Goal: Book appointment/travel/reservation

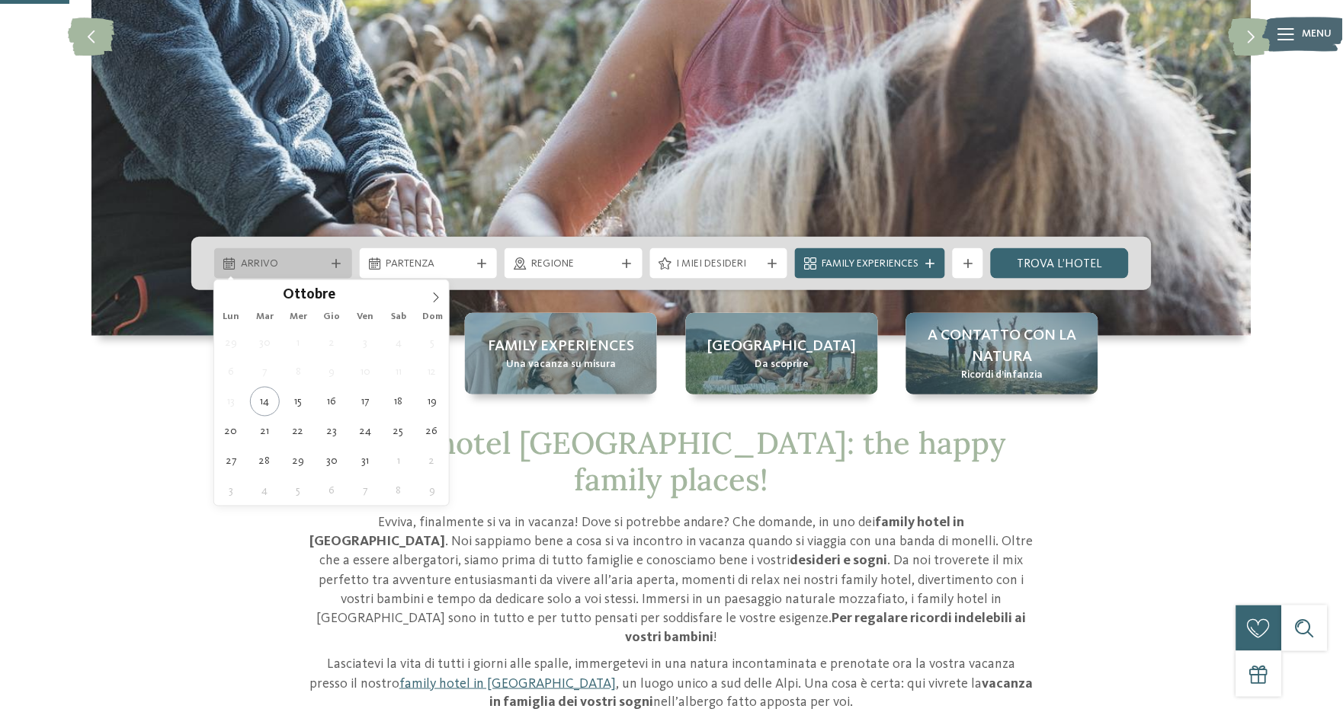
click at [329, 259] on div at bounding box center [336, 263] width 15 height 9
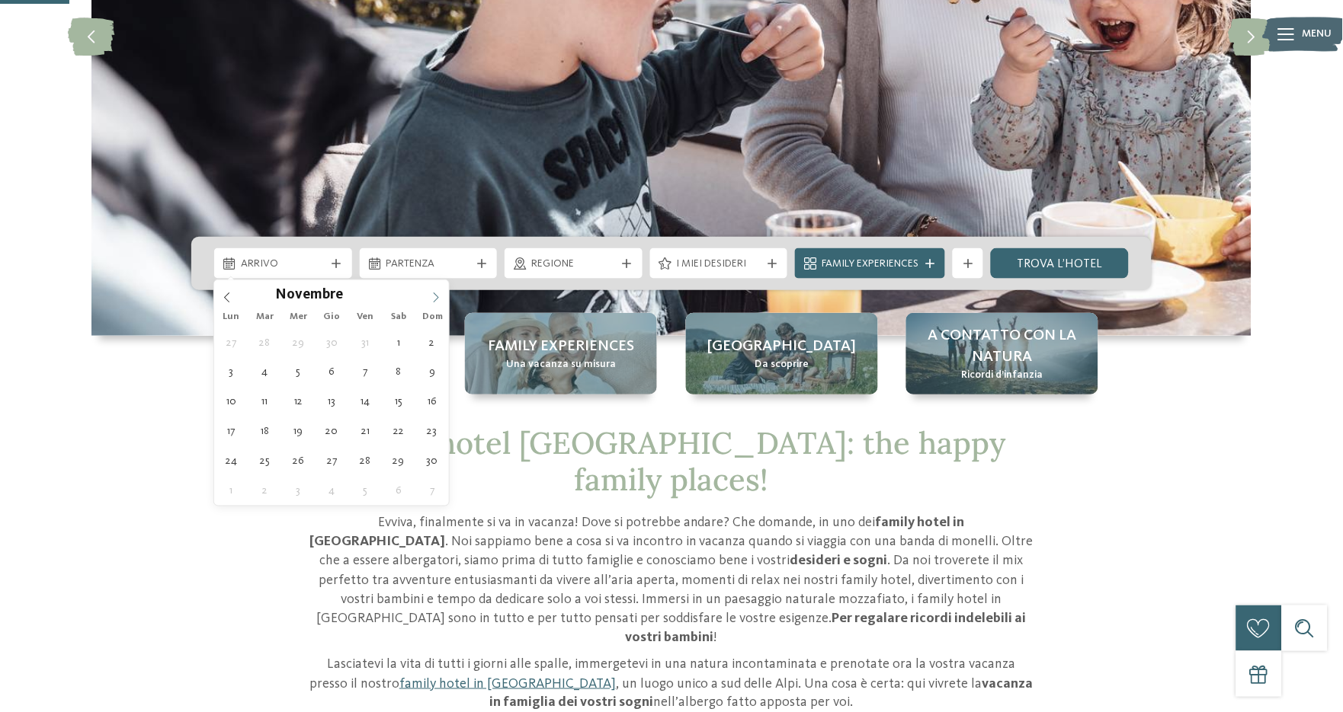
click at [432, 300] on icon at bounding box center [436, 298] width 11 height 11
type div "[DATE]"
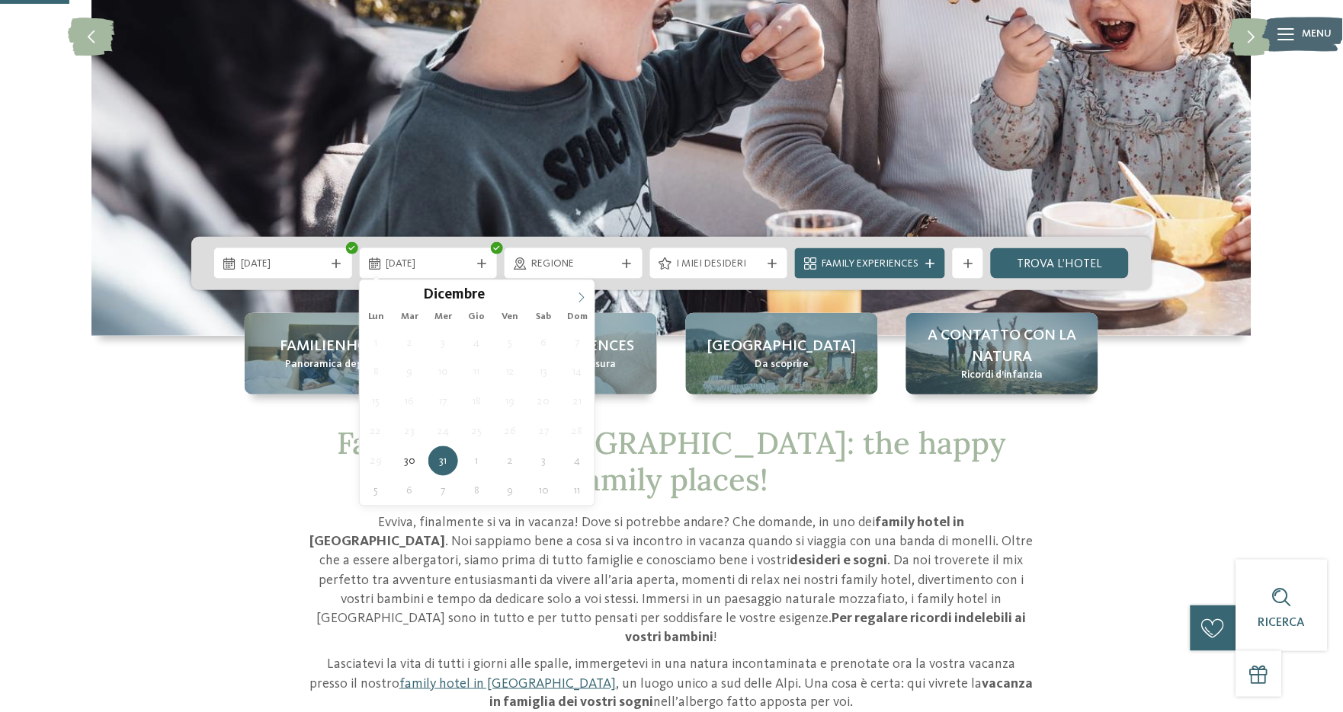
type input "****"
click at [580, 293] on icon at bounding box center [581, 298] width 11 height 11
type div "[DATE]"
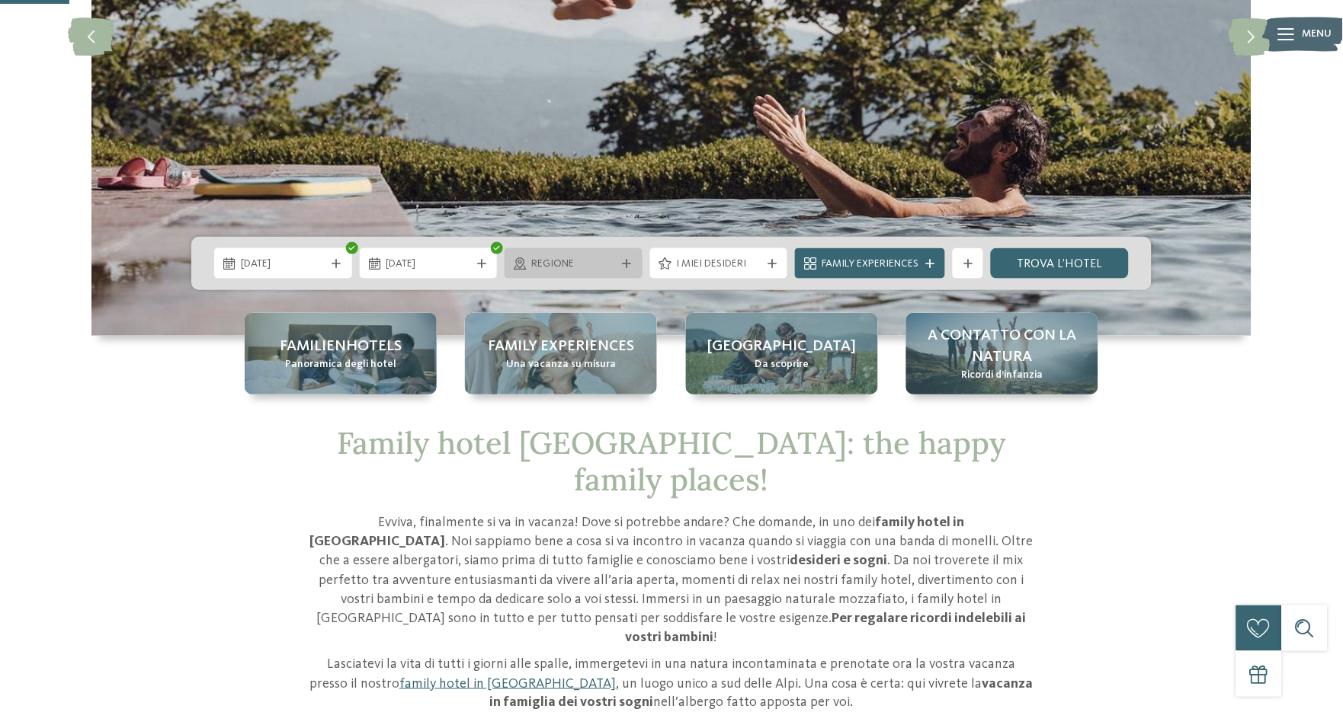
click at [623, 265] on icon at bounding box center [627, 263] width 9 height 9
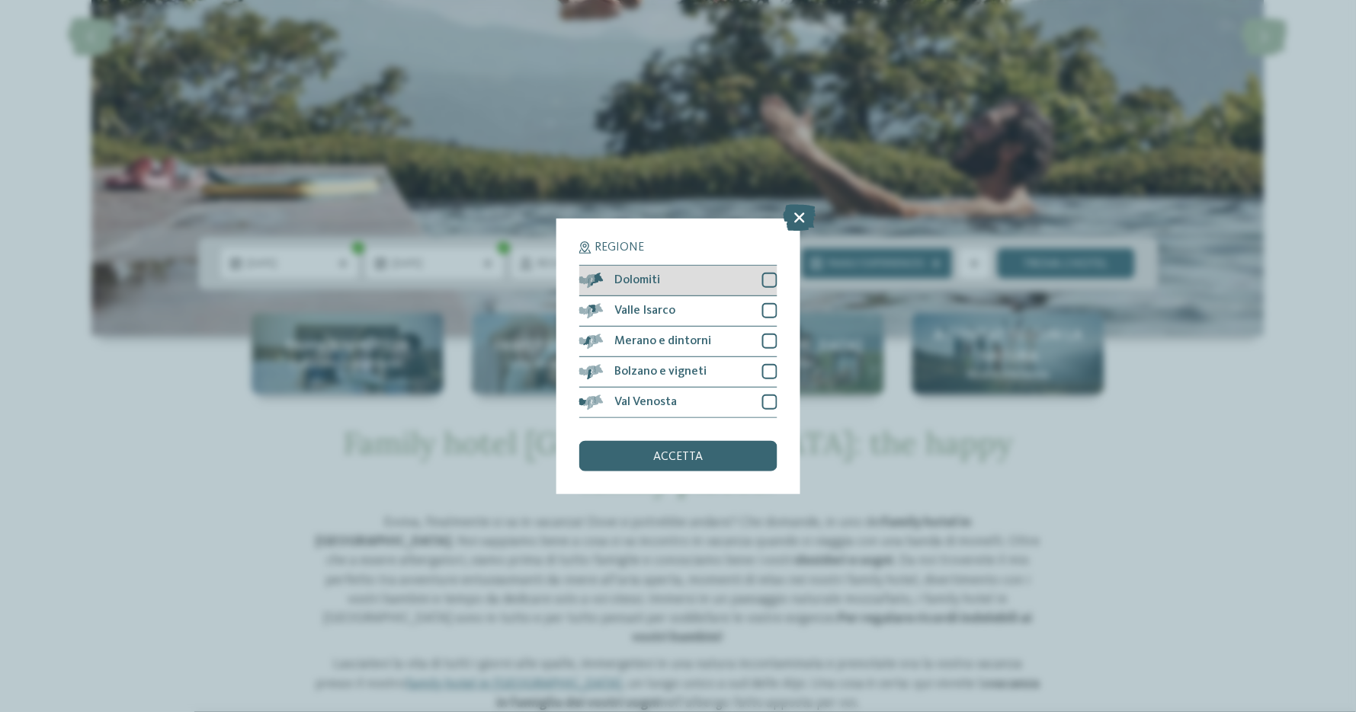
click at [767, 281] on div at bounding box center [769, 280] width 15 height 15
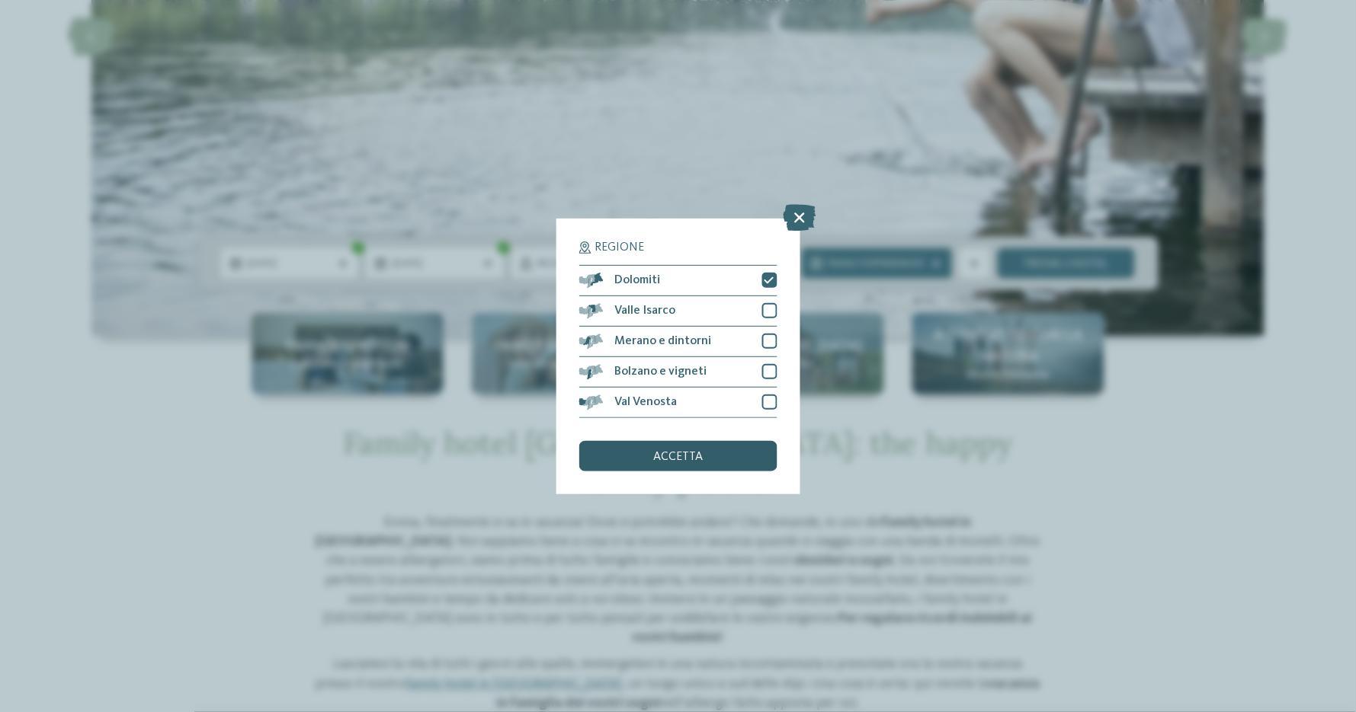
click at [706, 452] on div "accetta" at bounding box center [678, 456] width 198 height 30
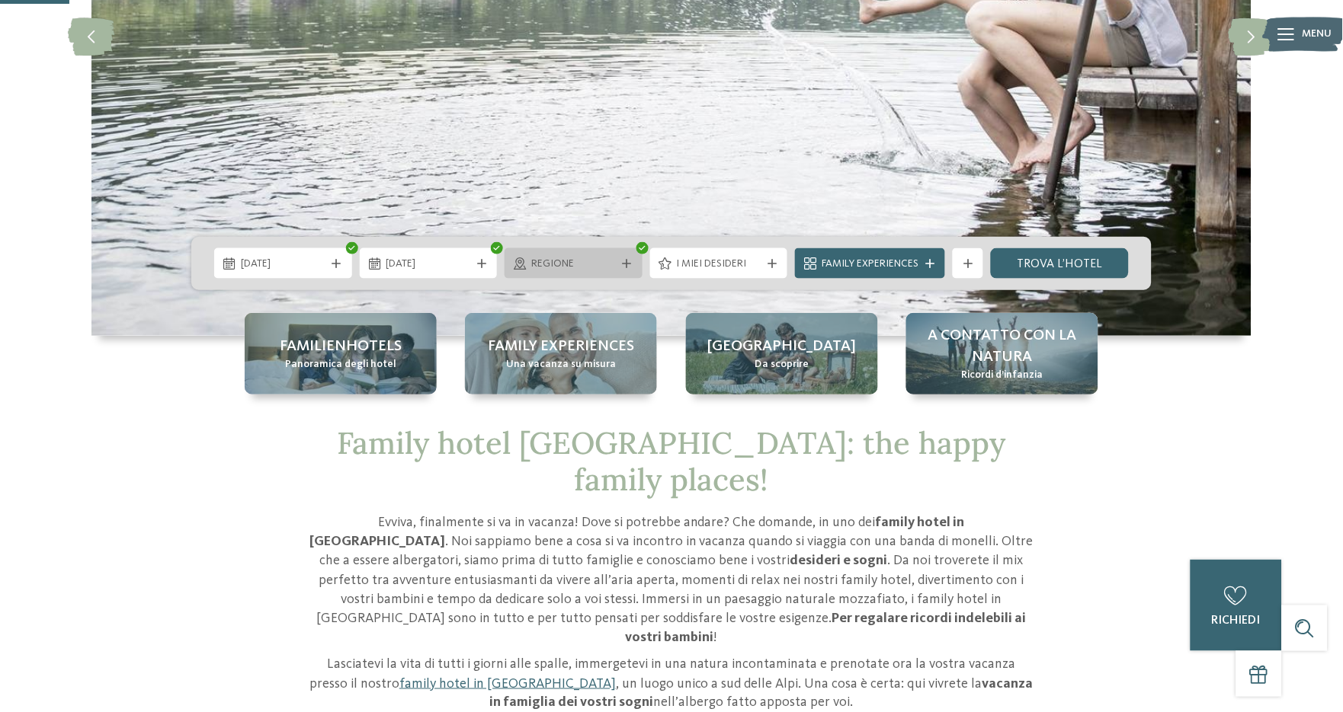
click at [628, 265] on icon at bounding box center [627, 263] width 9 height 9
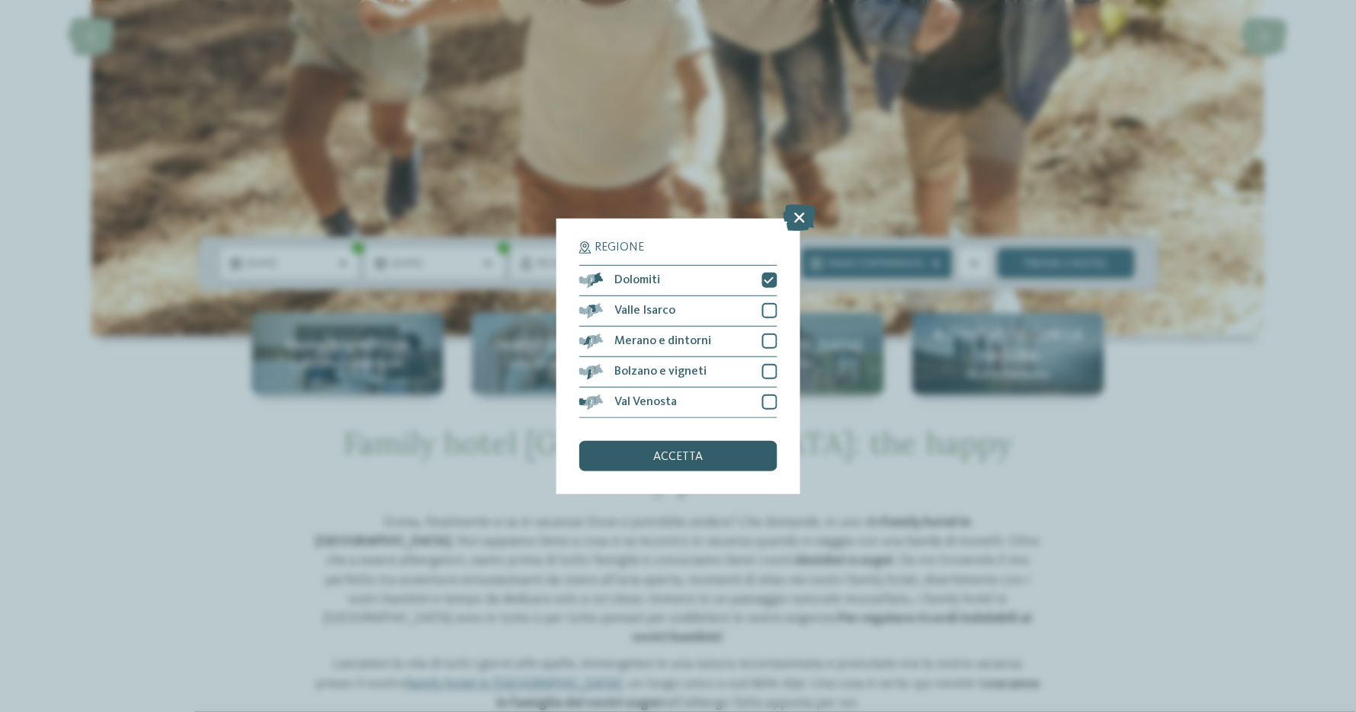
click at [729, 459] on div "accetta" at bounding box center [678, 456] width 198 height 30
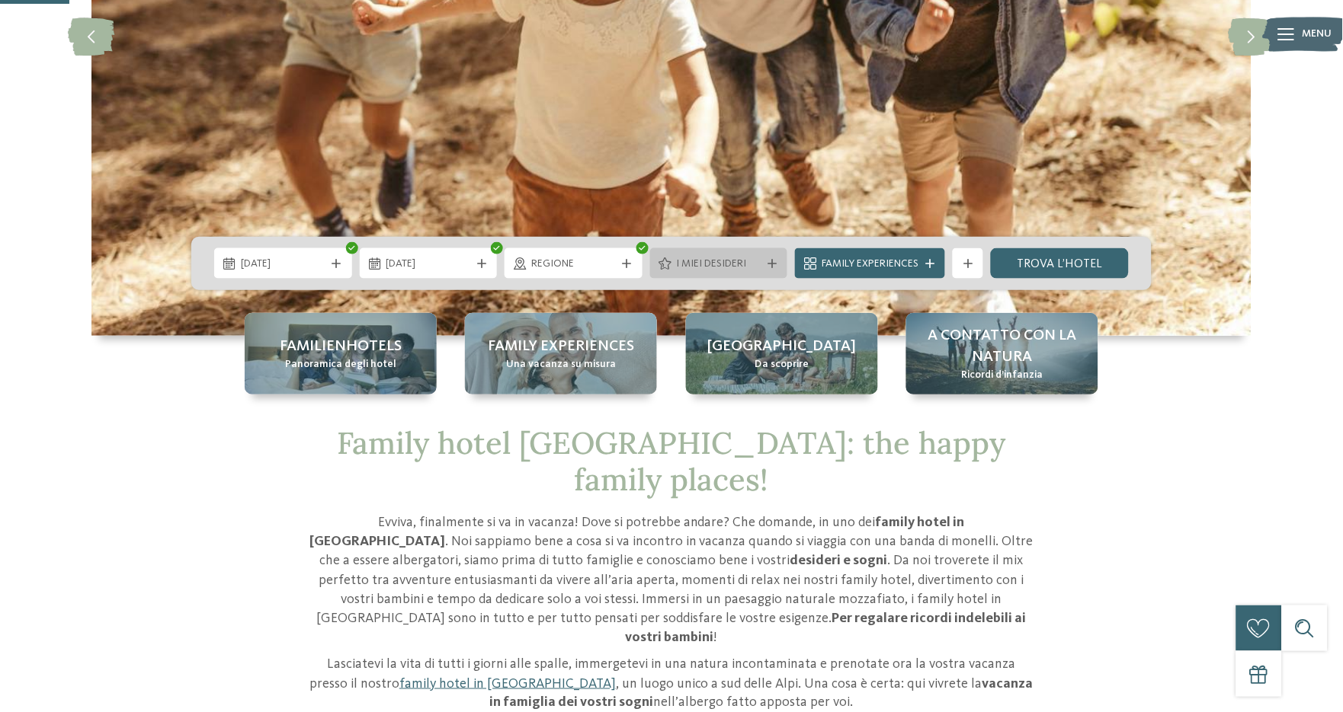
click at [735, 270] on span "I miei desideri" at bounding box center [719, 264] width 85 height 15
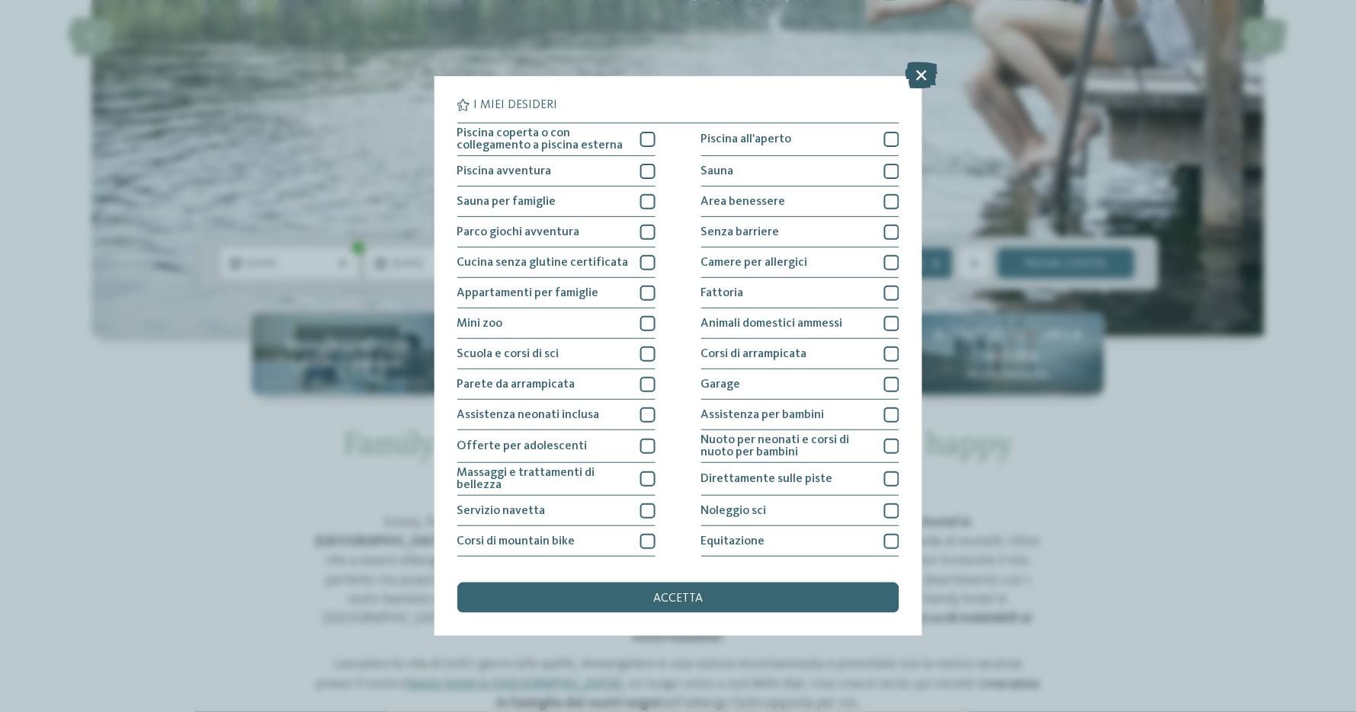
click at [923, 70] on icon at bounding box center [921, 75] width 33 height 27
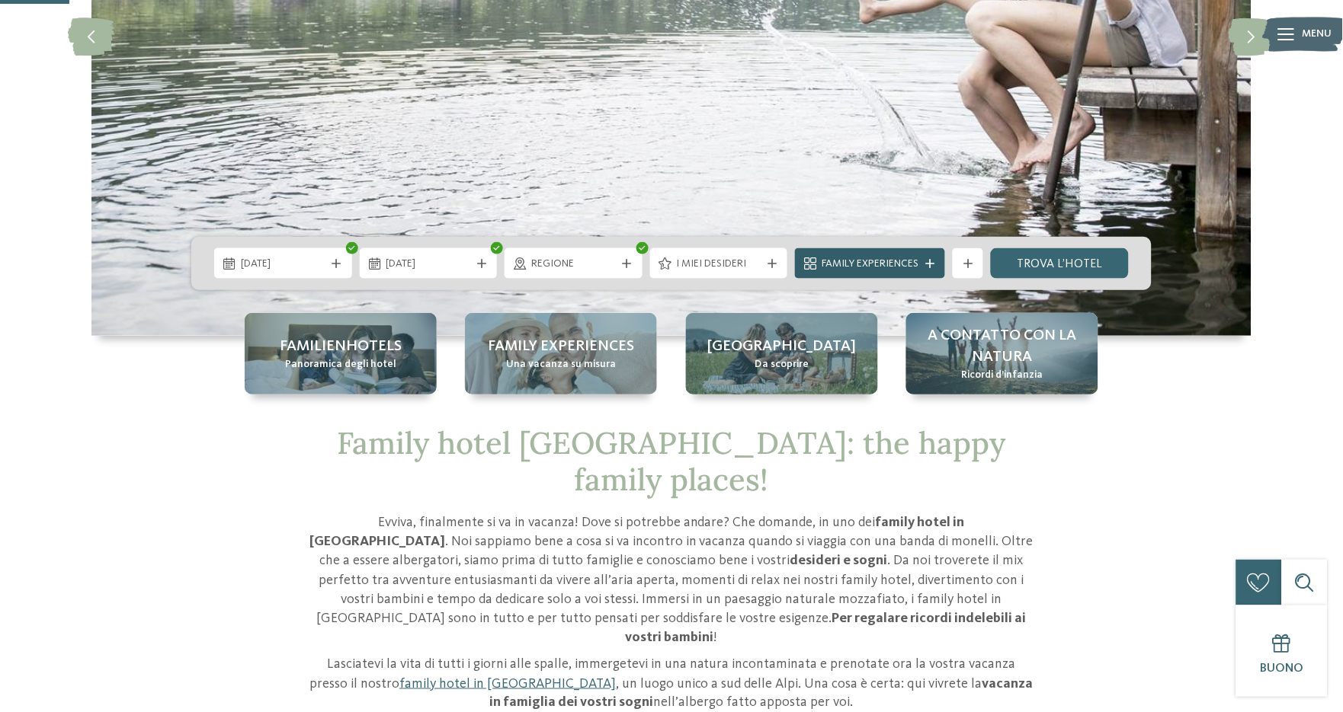
click at [911, 259] on span "Family Experiences" at bounding box center [869, 264] width 97 height 15
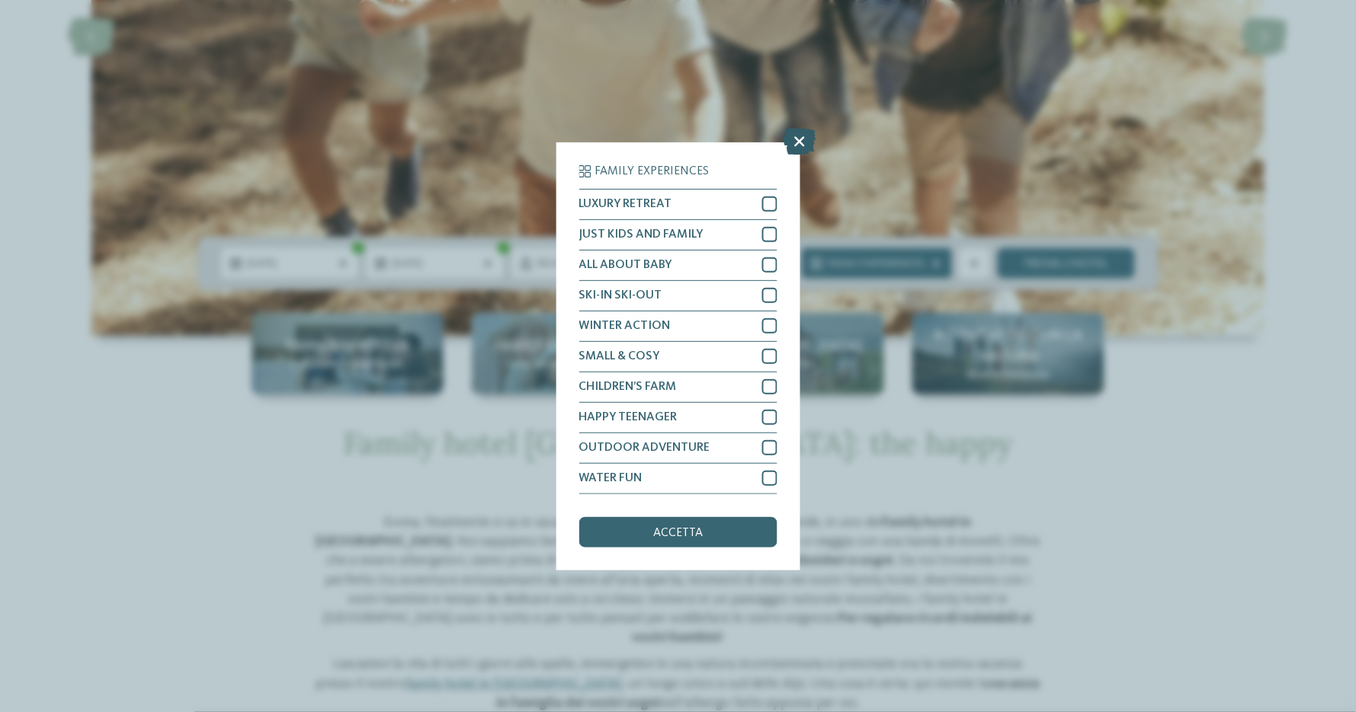
click at [800, 141] on icon at bounding box center [799, 141] width 33 height 27
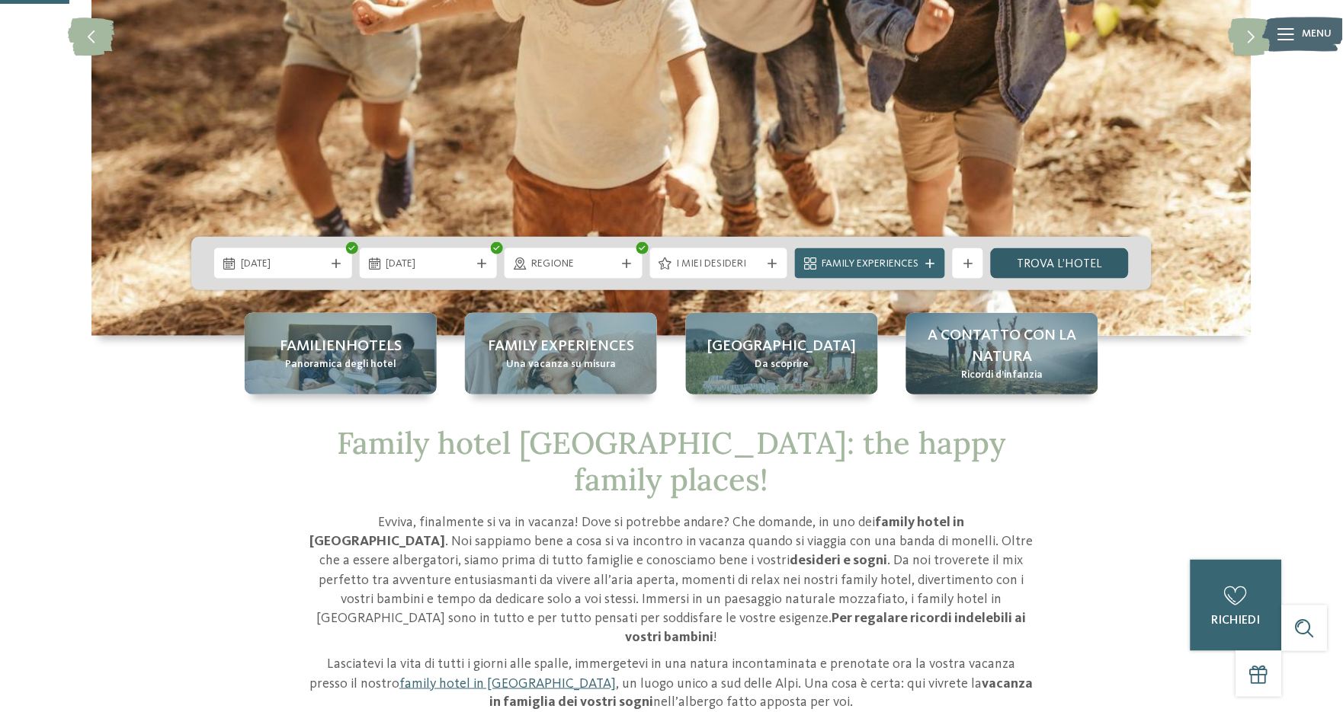
click at [1026, 259] on link "trova l’hotel" at bounding box center [1060, 263] width 138 height 30
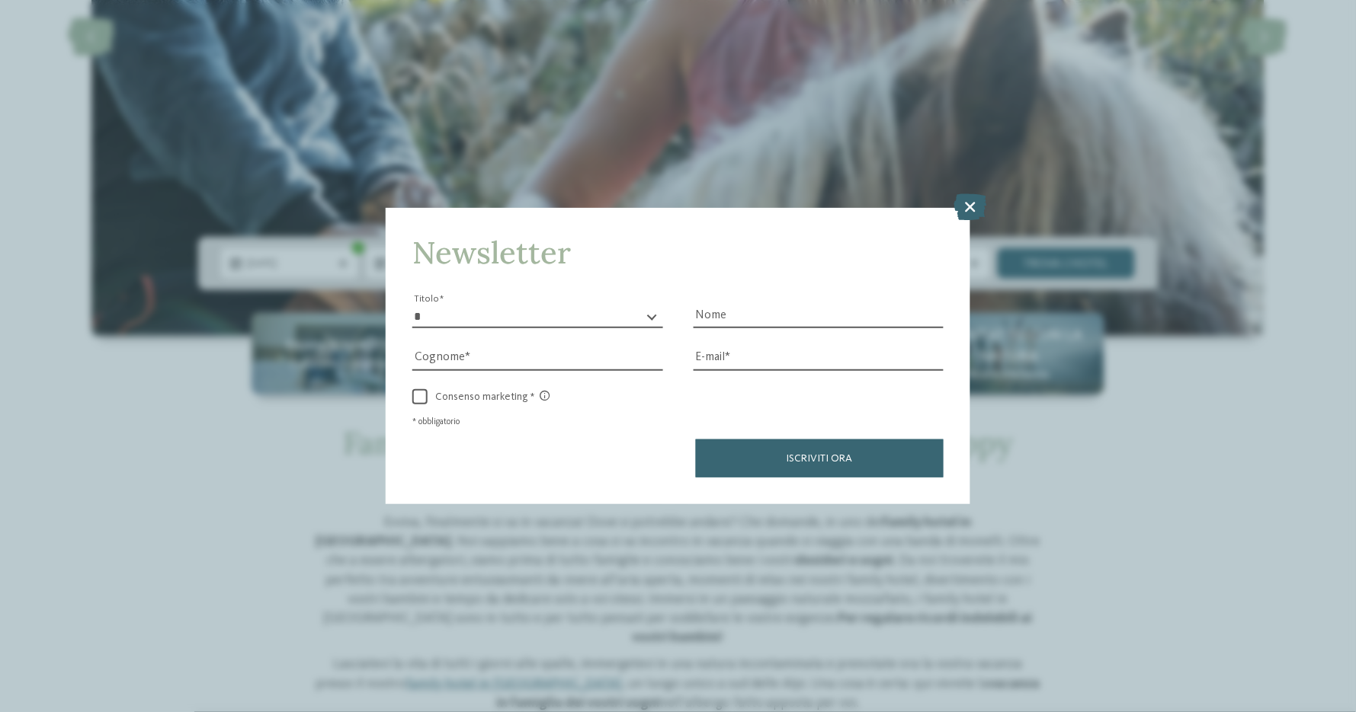
drag, startPoint x: 972, startPoint y: 213, endPoint x: 938, endPoint y: 166, distance: 58.4
click at [973, 213] on icon at bounding box center [970, 207] width 33 height 27
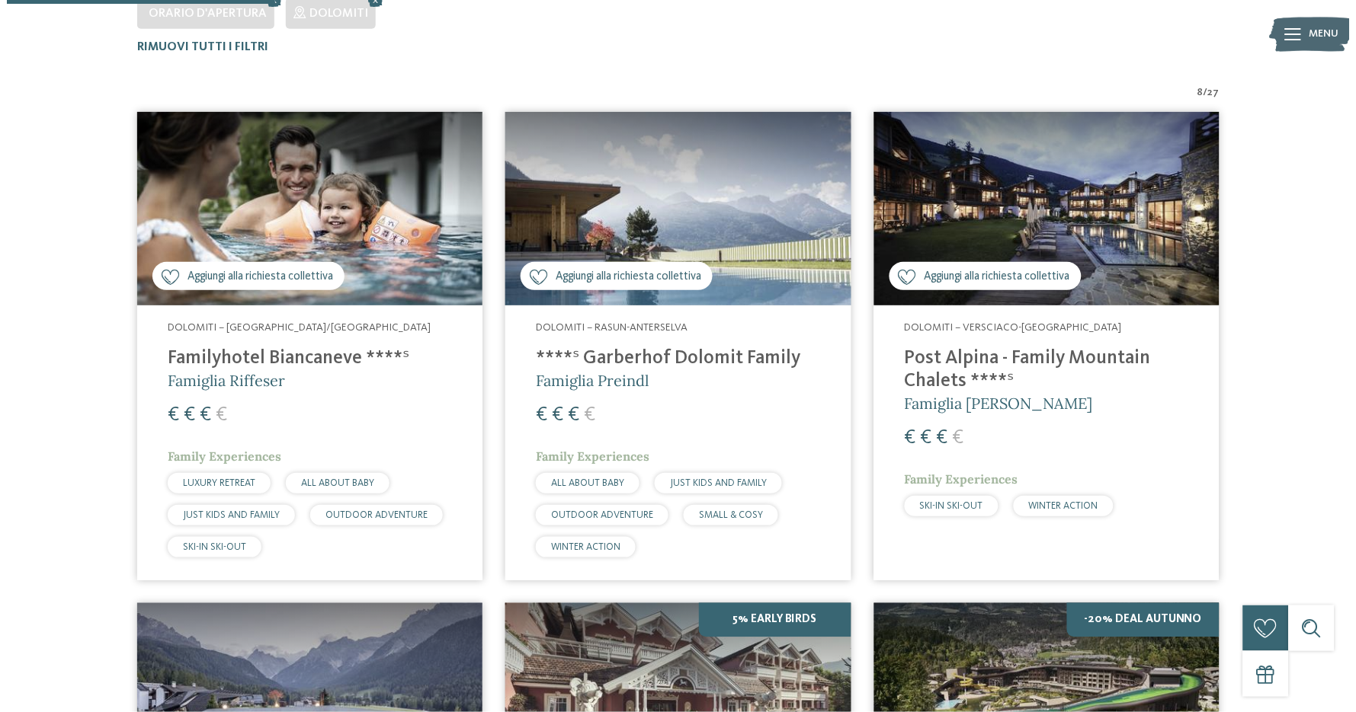
scroll to position [499, 0]
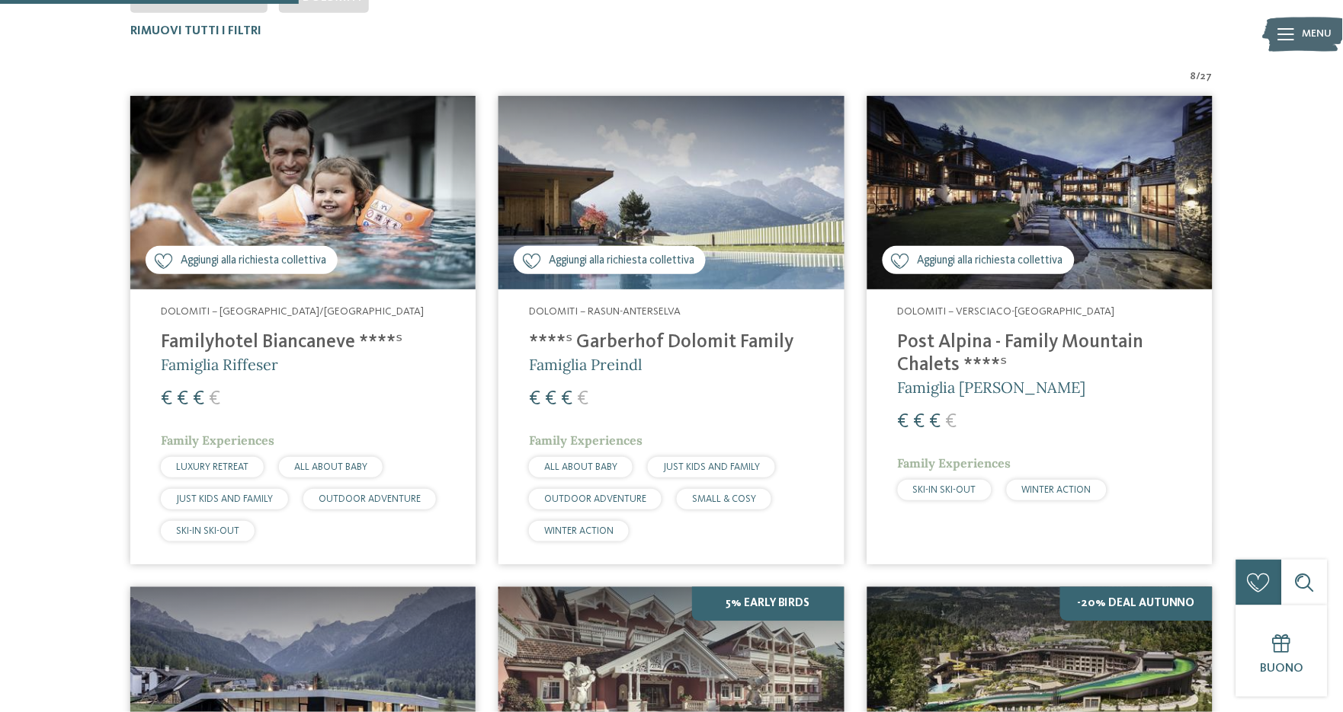
click at [1004, 195] on img at bounding box center [1039, 193] width 345 height 194
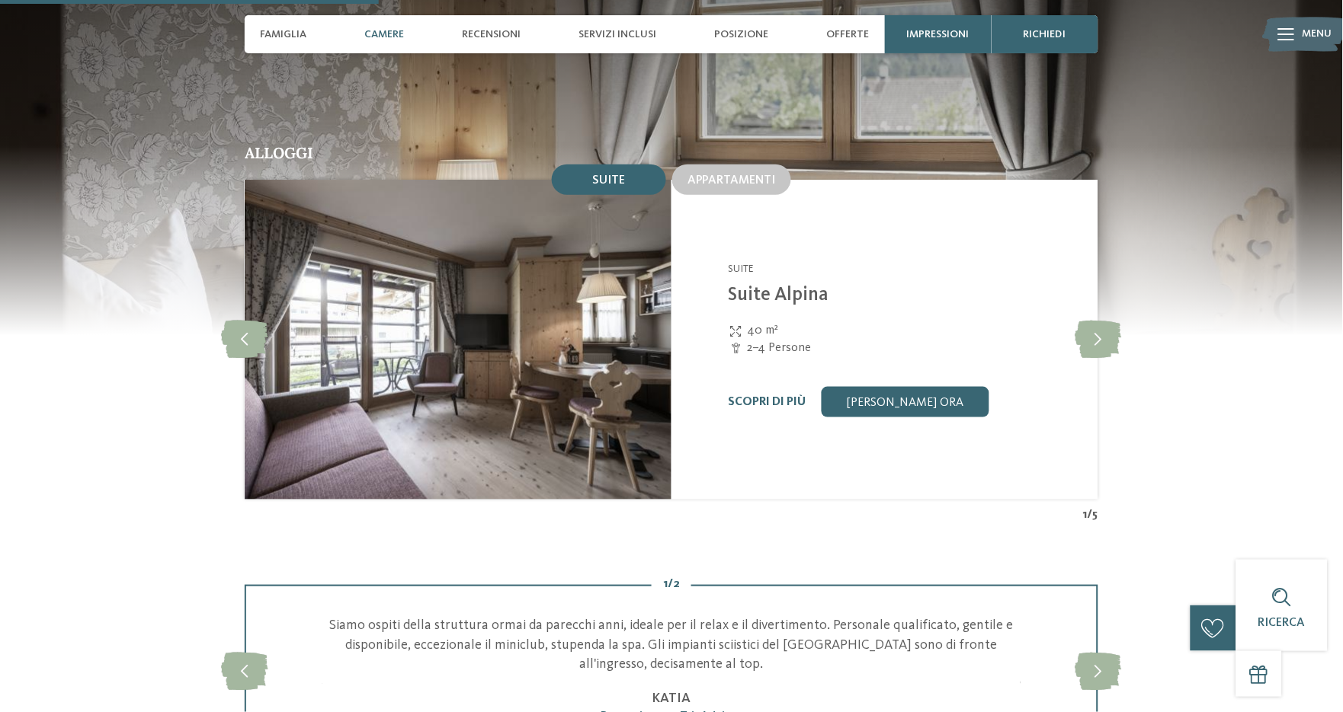
scroll to position [1693, 0]
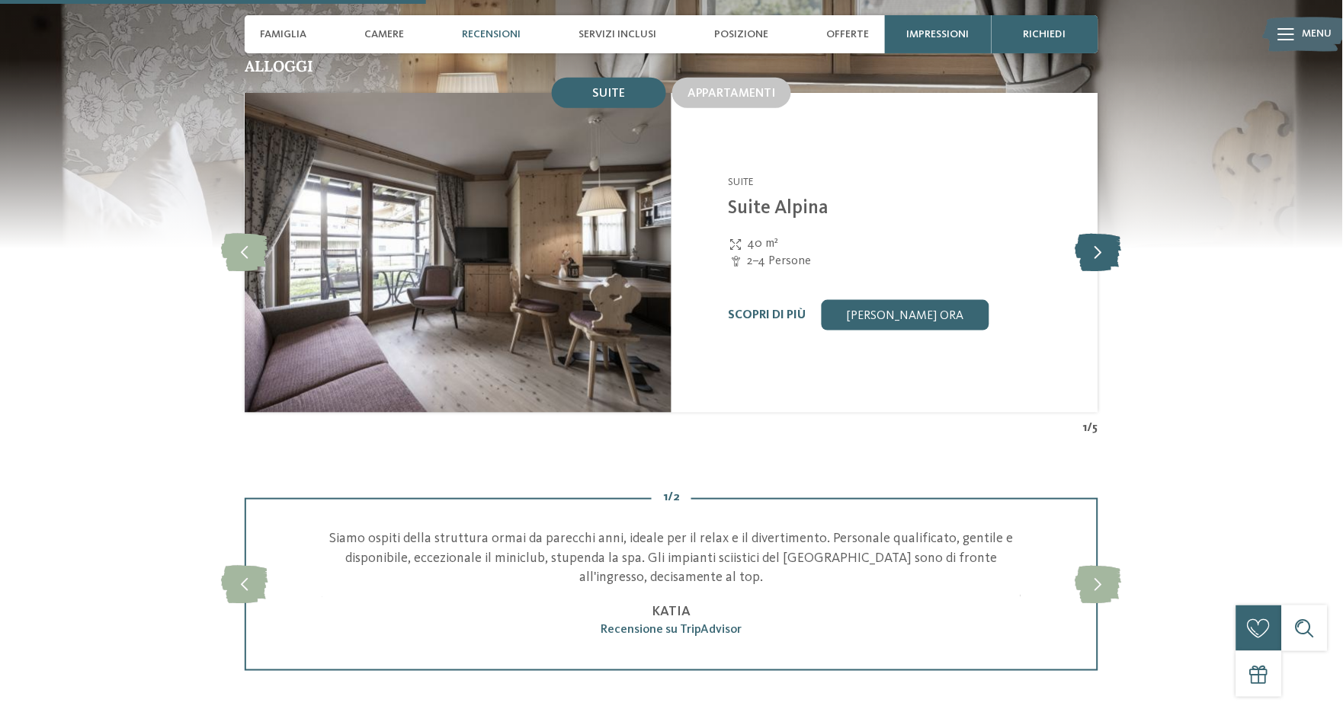
click at [1092, 234] on icon at bounding box center [1098, 253] width 46 height 38
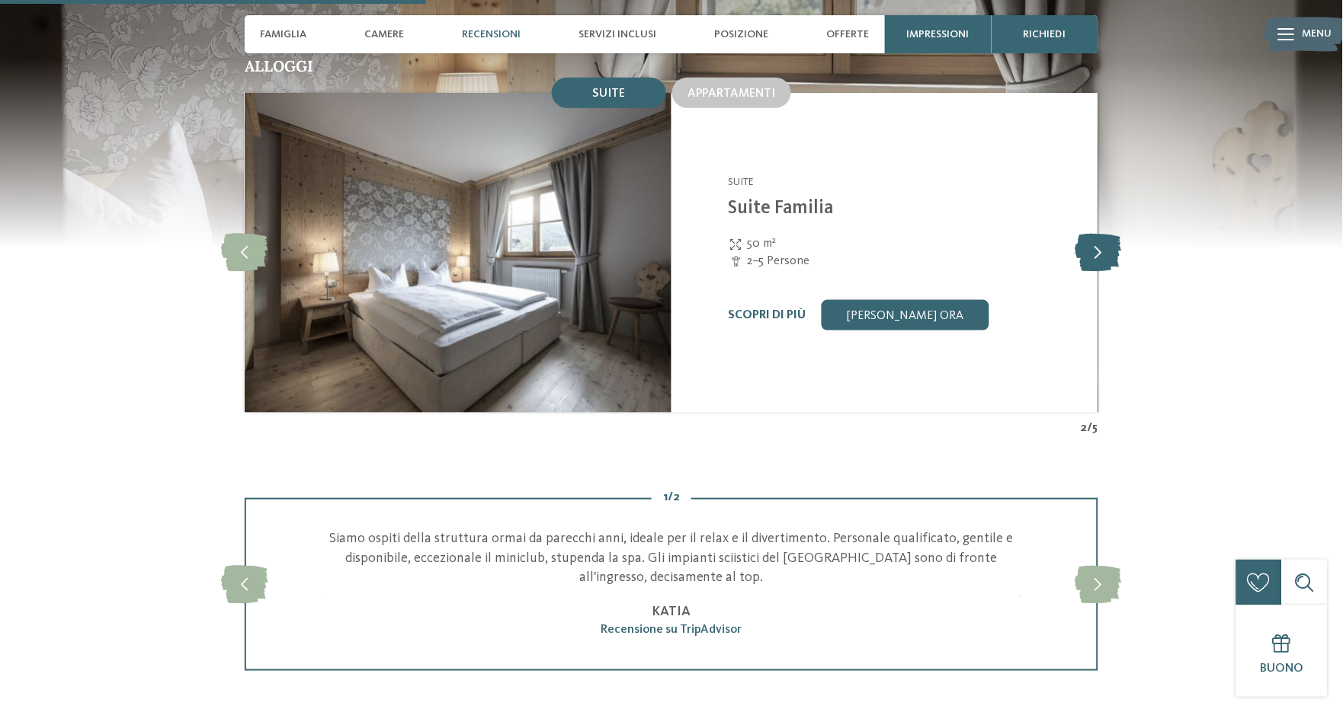
click at [1092, 234] on icon at bounding box center [1098, 253] width 46 height 38
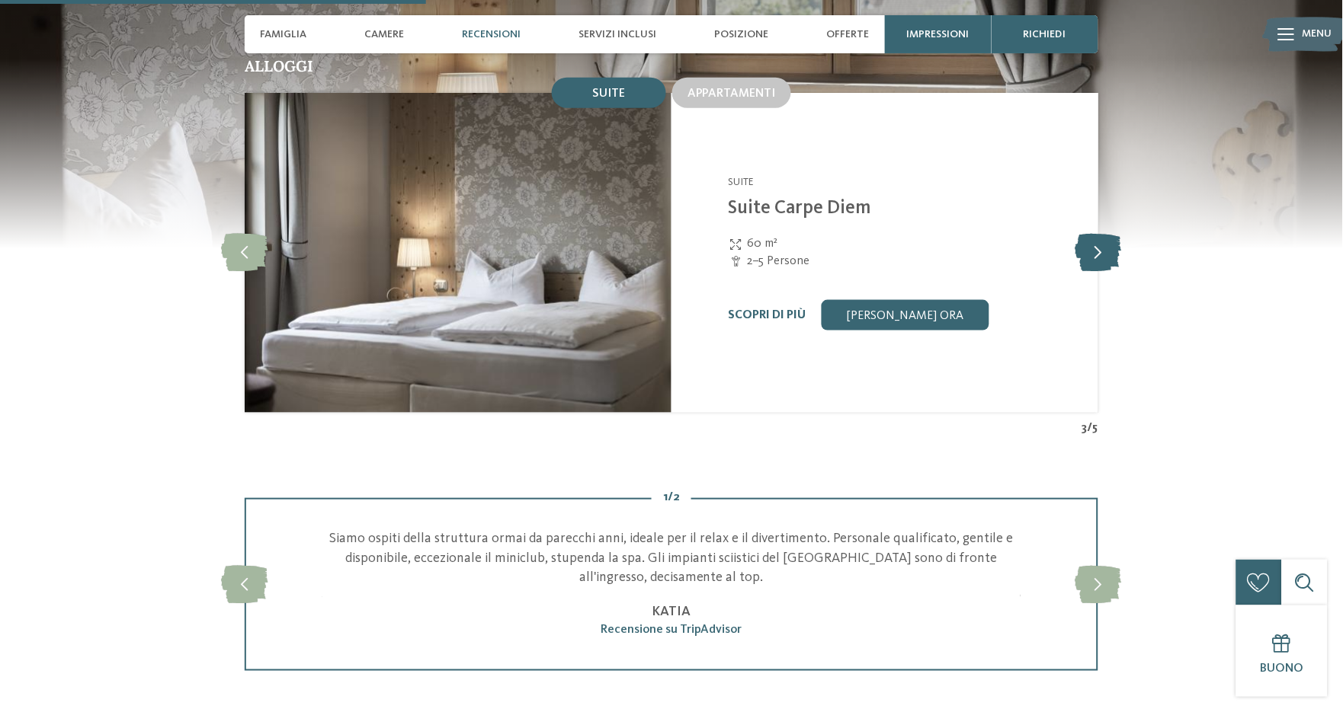
click at [1092, 234] on icon at bounding box center [1098, 253] width 46 height 38
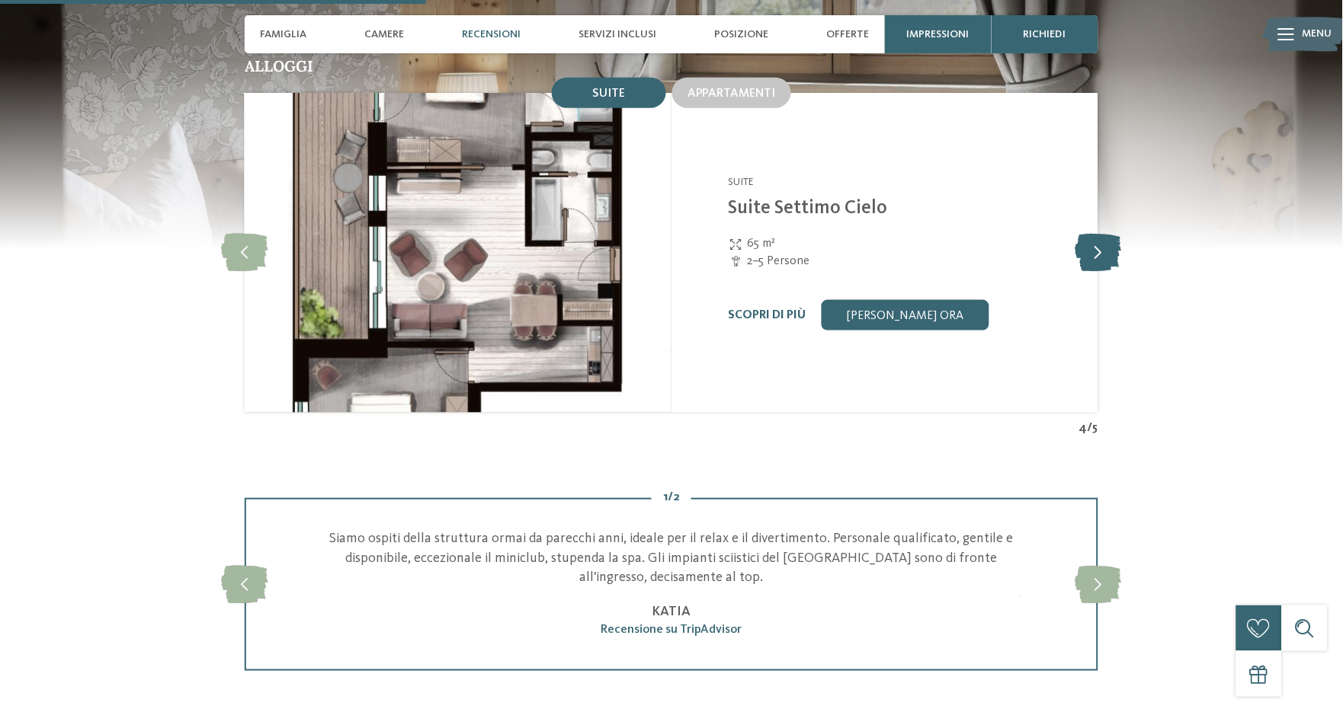
click at [1092, 234] on icon at bounding box center [1098, 253] width 46 height 38
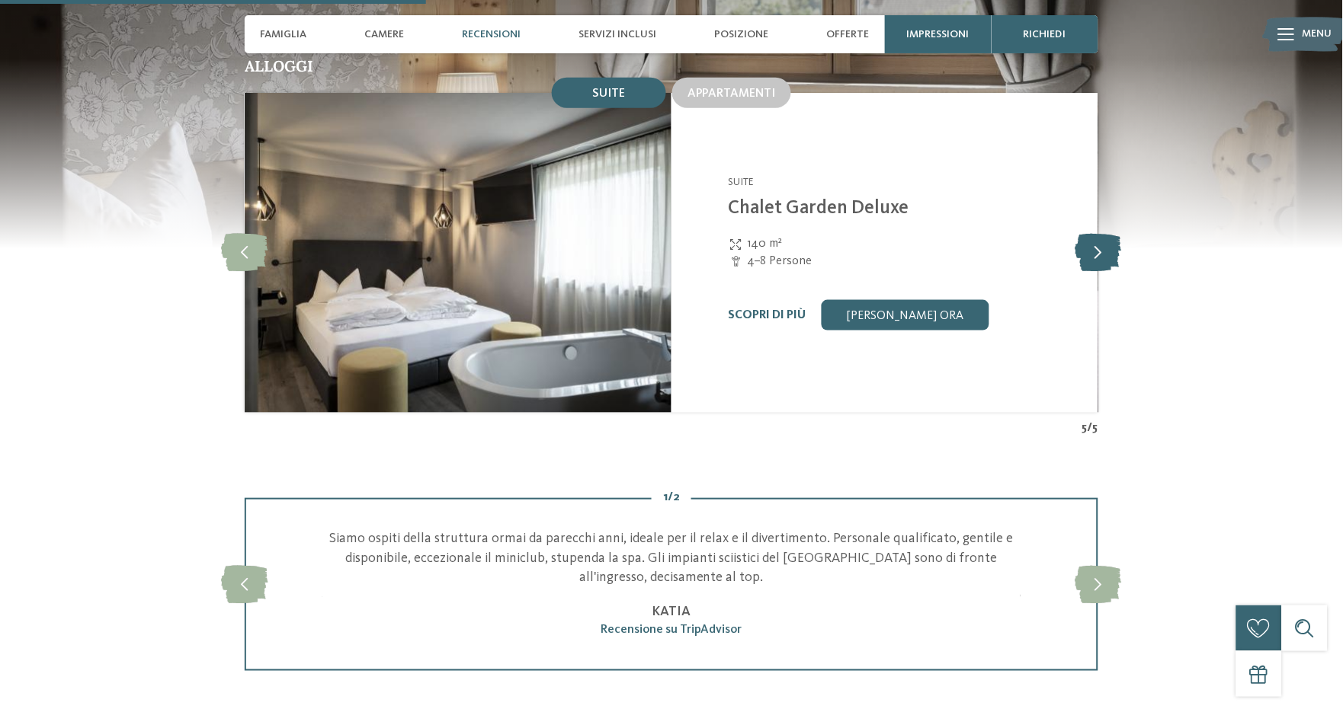
click at [1092, 234] on icon at bounding box center [1098, 253] width 46 height 38
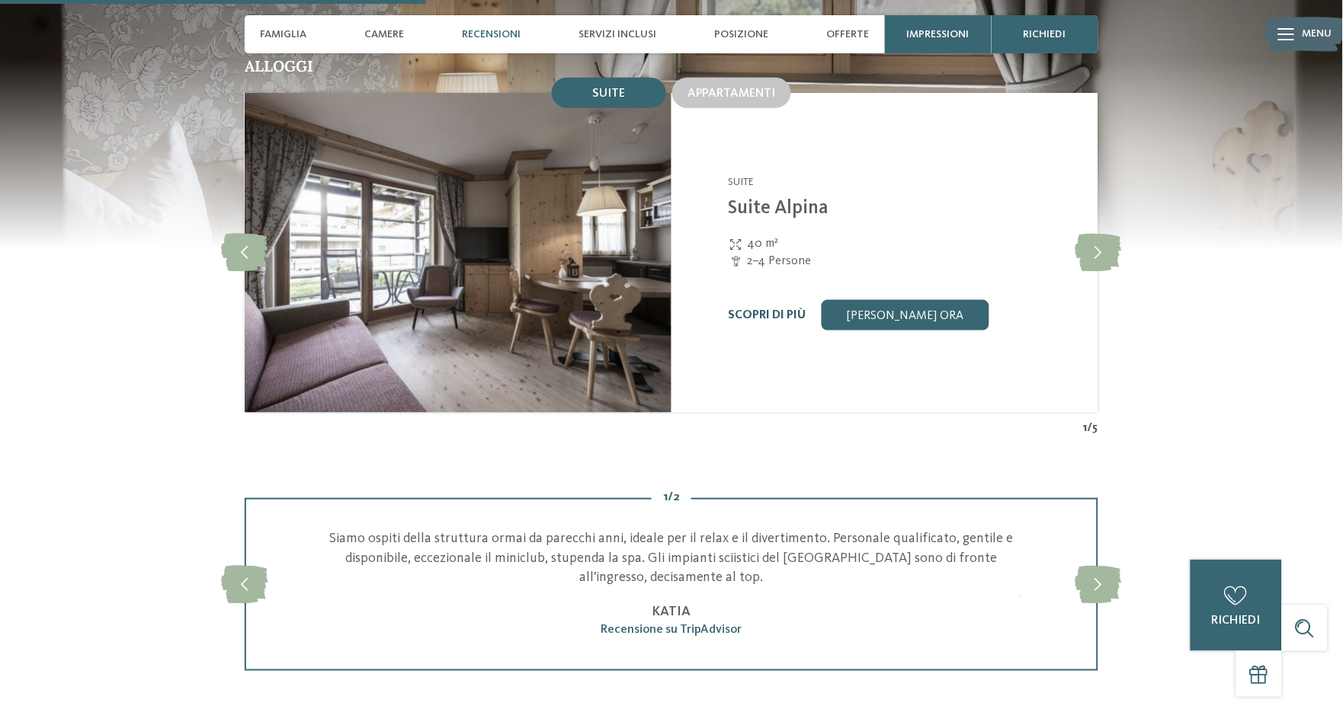
click at [790, 309] on link "Scopri di più" at bounding box center [767, 315] width 78 height 12
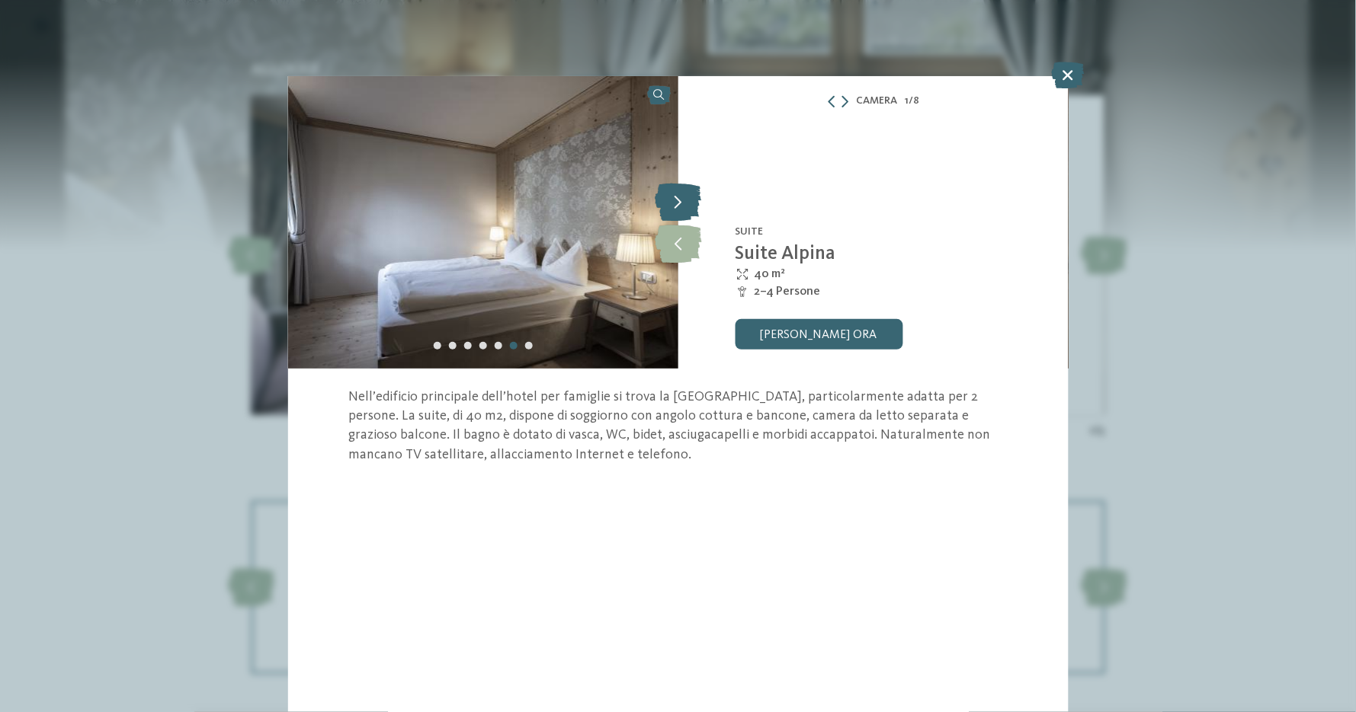
click at [670, 197] on icon at bounding box center [678, 202] width 46 height 38
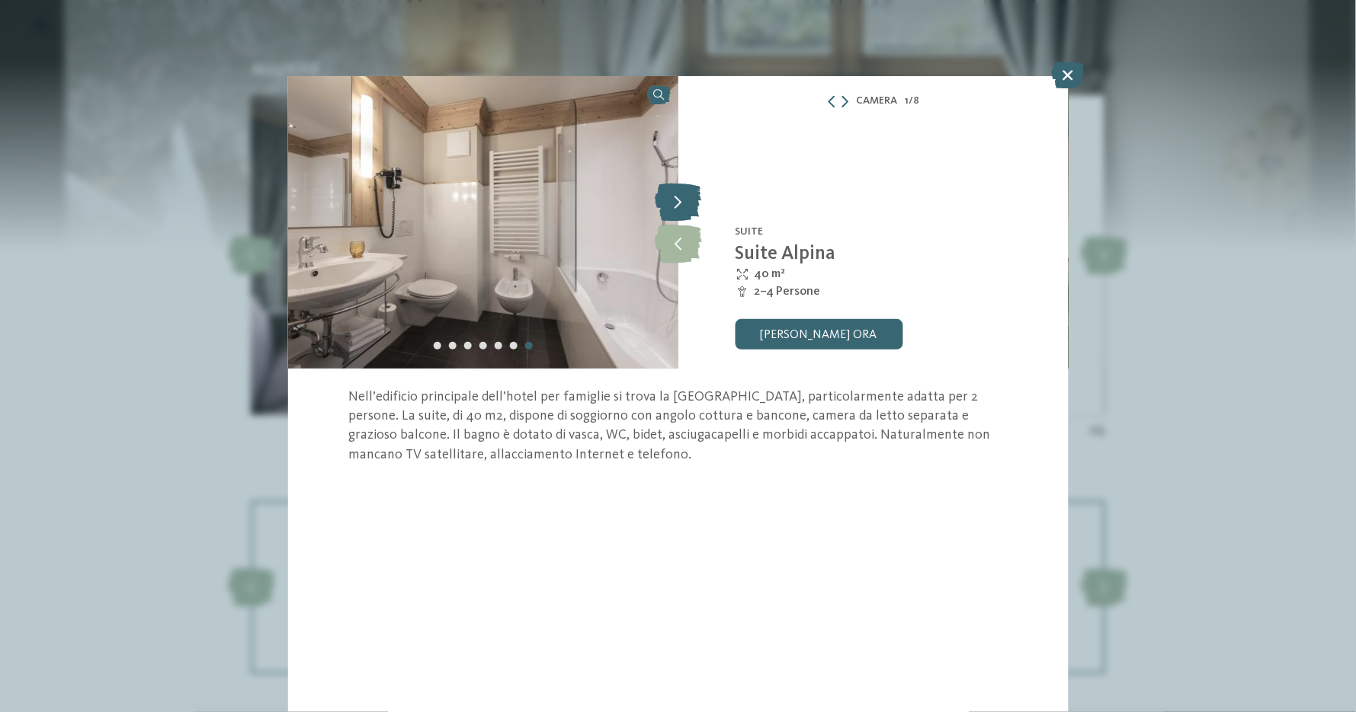
click at [670, 197] on icon at bounding box center [678, 202] width 46 height 38
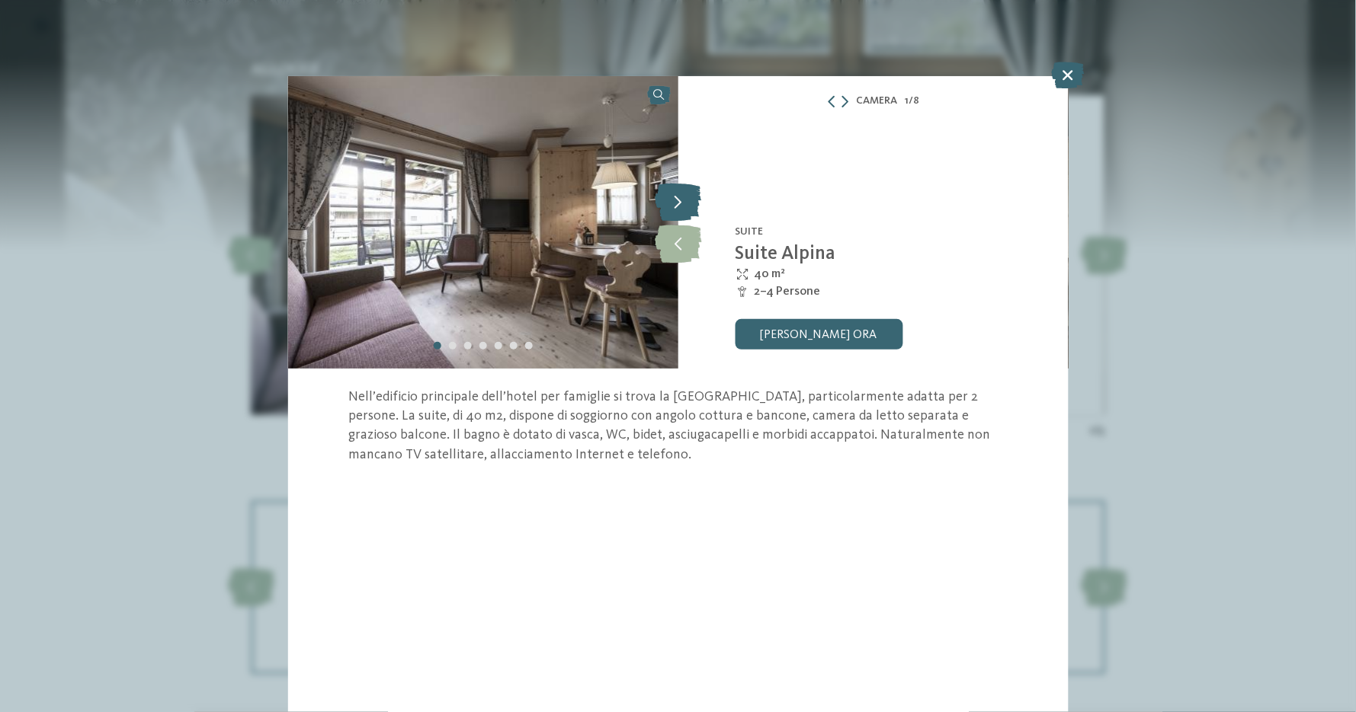
click at [670, 197] on icon at bounding box center [678, 202] width 46 height 38
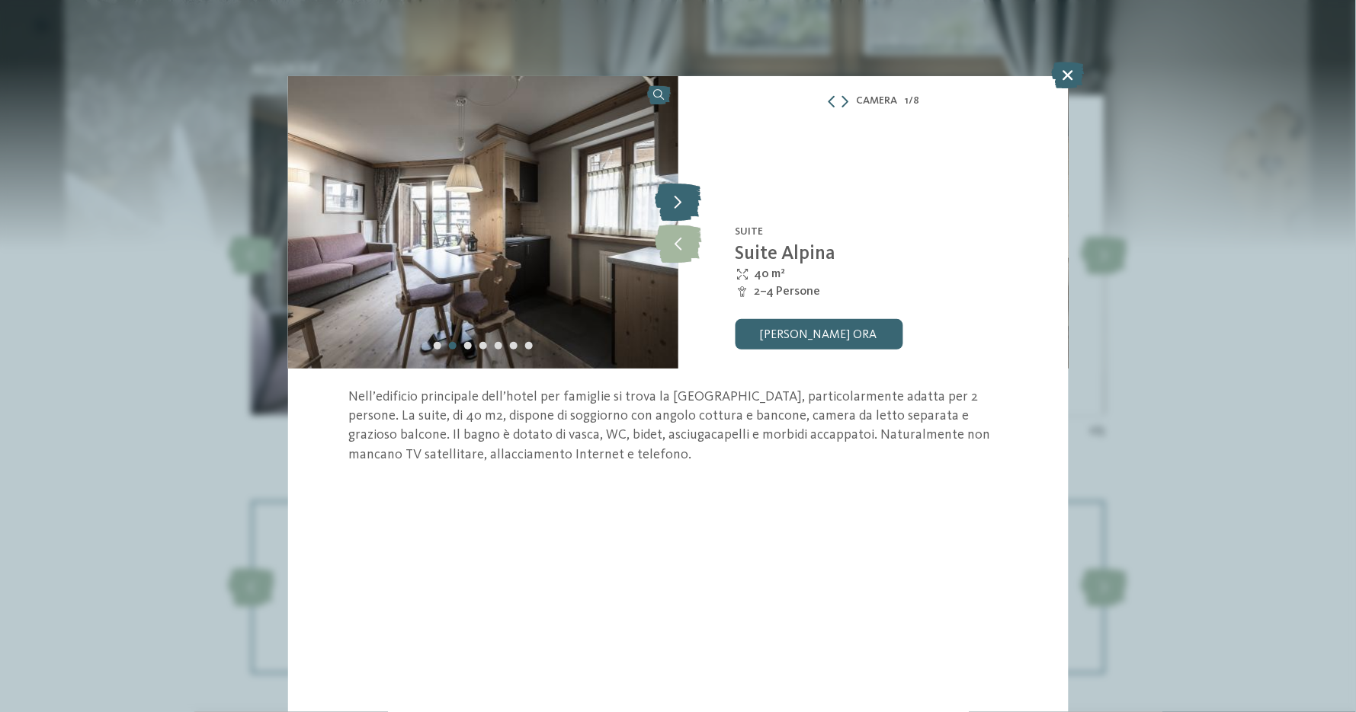
click at [670, 197] on icon at bounding box center [678, 202] width 46 height 38
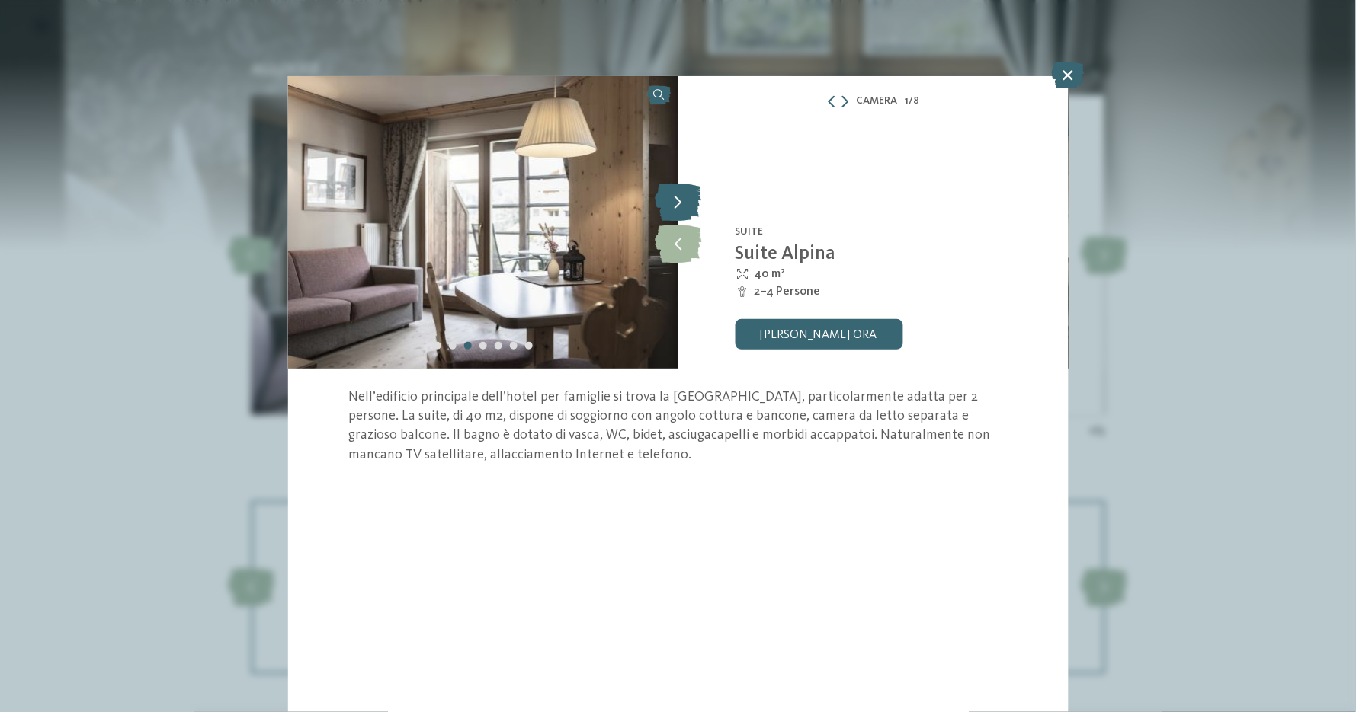
click at [670, 197] on icon at bounding box center [678, 202] width 46 height 38
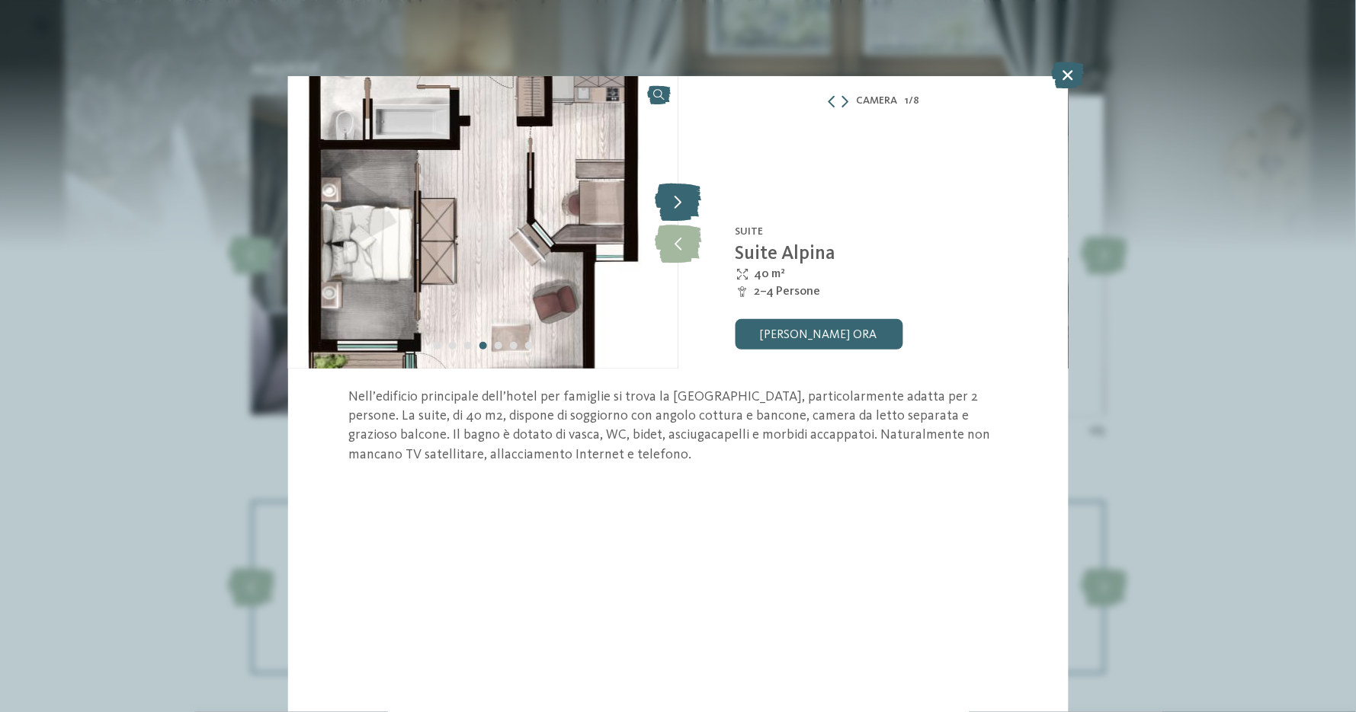
click at [670, 197] on icon at bounding box center [678, 202] width 46 height 38
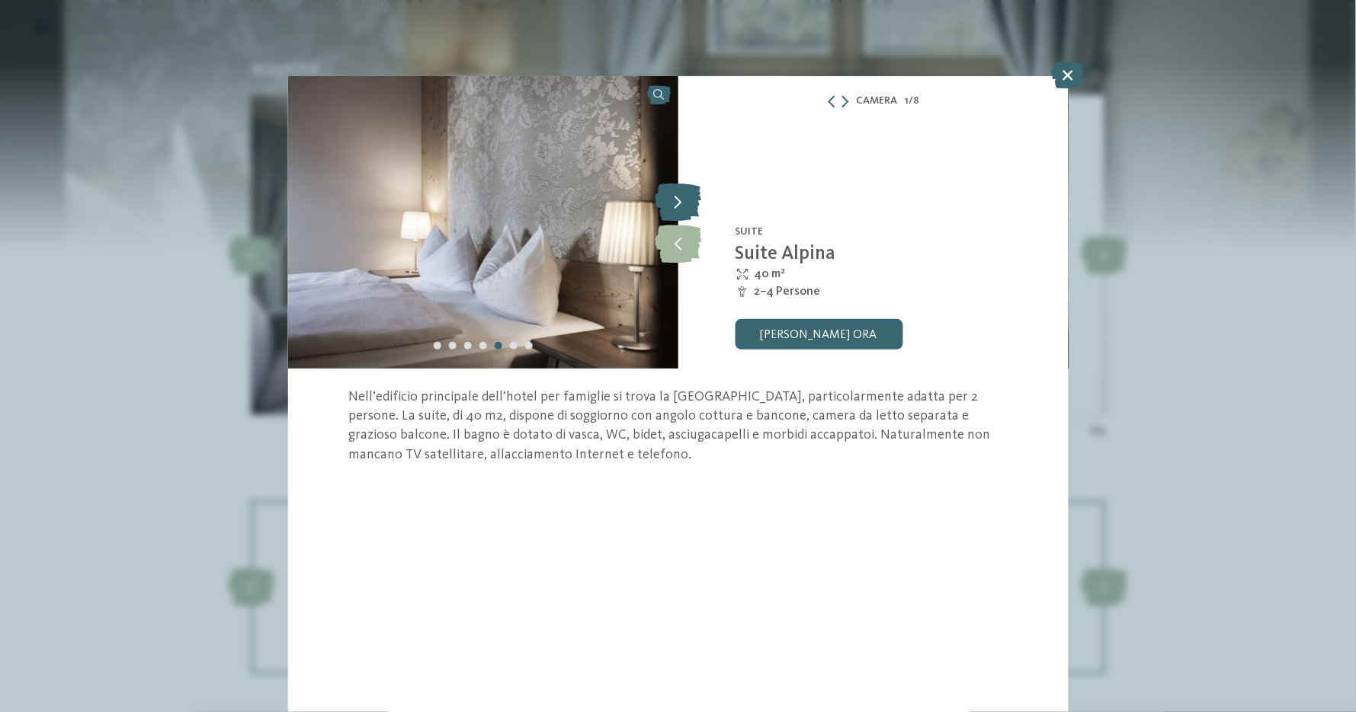
click at [670, 197] on icon at bounding box center [678, 202] width 46 height 38
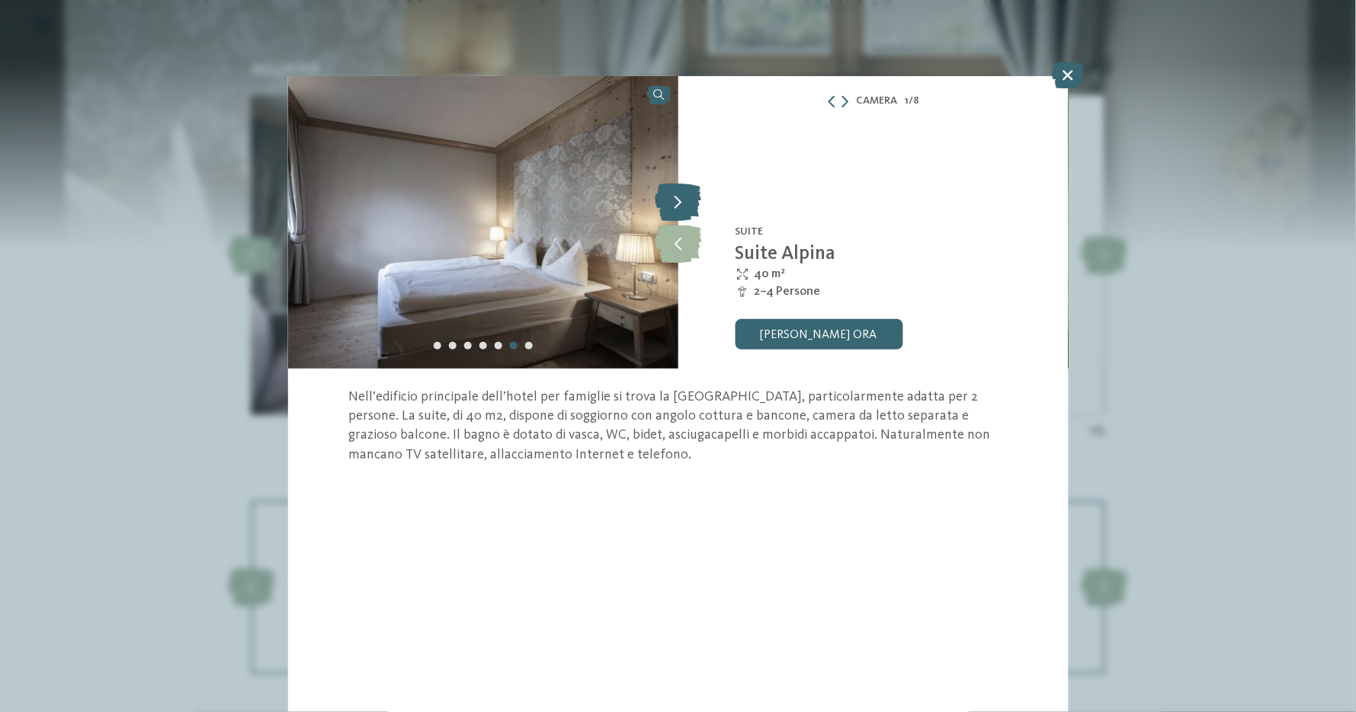
click at [670, 197] on icon at bounding box center [678, 202] width 46 height 38
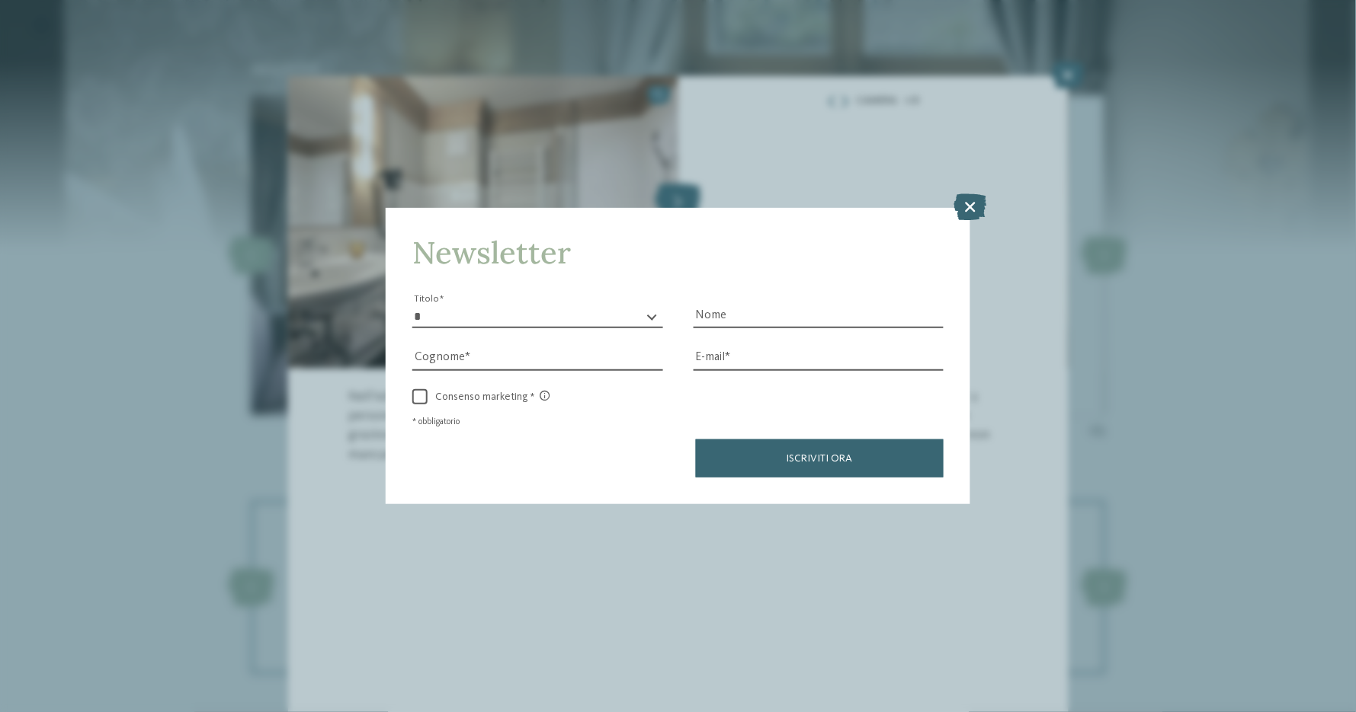
click at [670, 197] on div "Newsletter * ****** ******* ******** ****** Titolo Nome Cognome Fax" at bounding box center [678, 356] width 1356 height 712
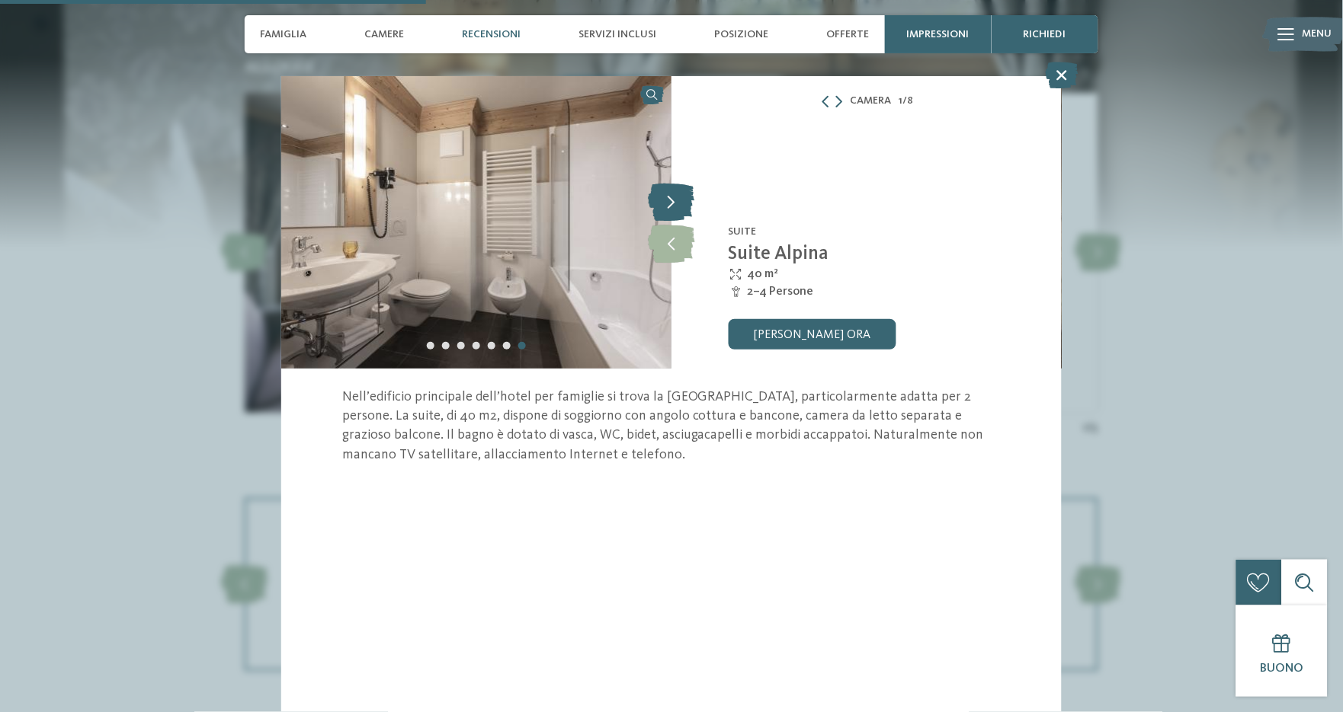
click at [670, 197] on icon at bounding box center [671, 202] width 46 height 38
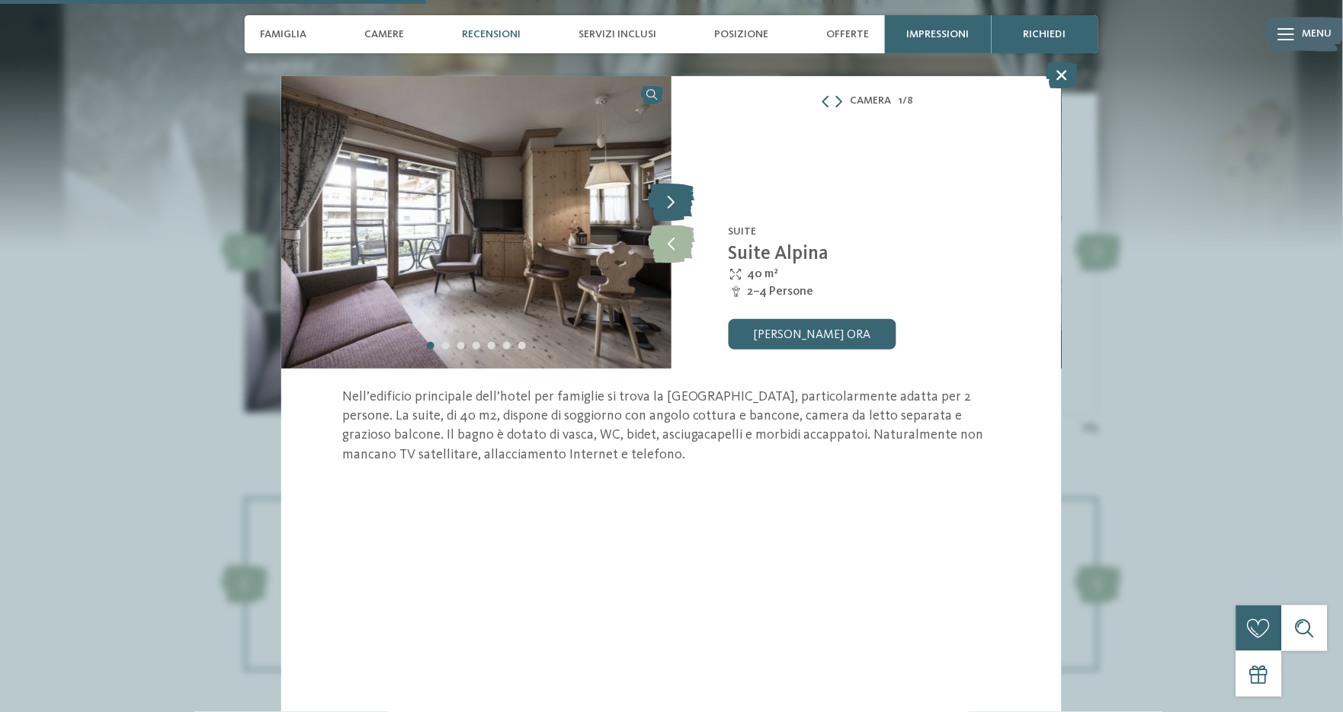
click at [670, 197] on icon at bounding box center [671, 202] width 46 height 38
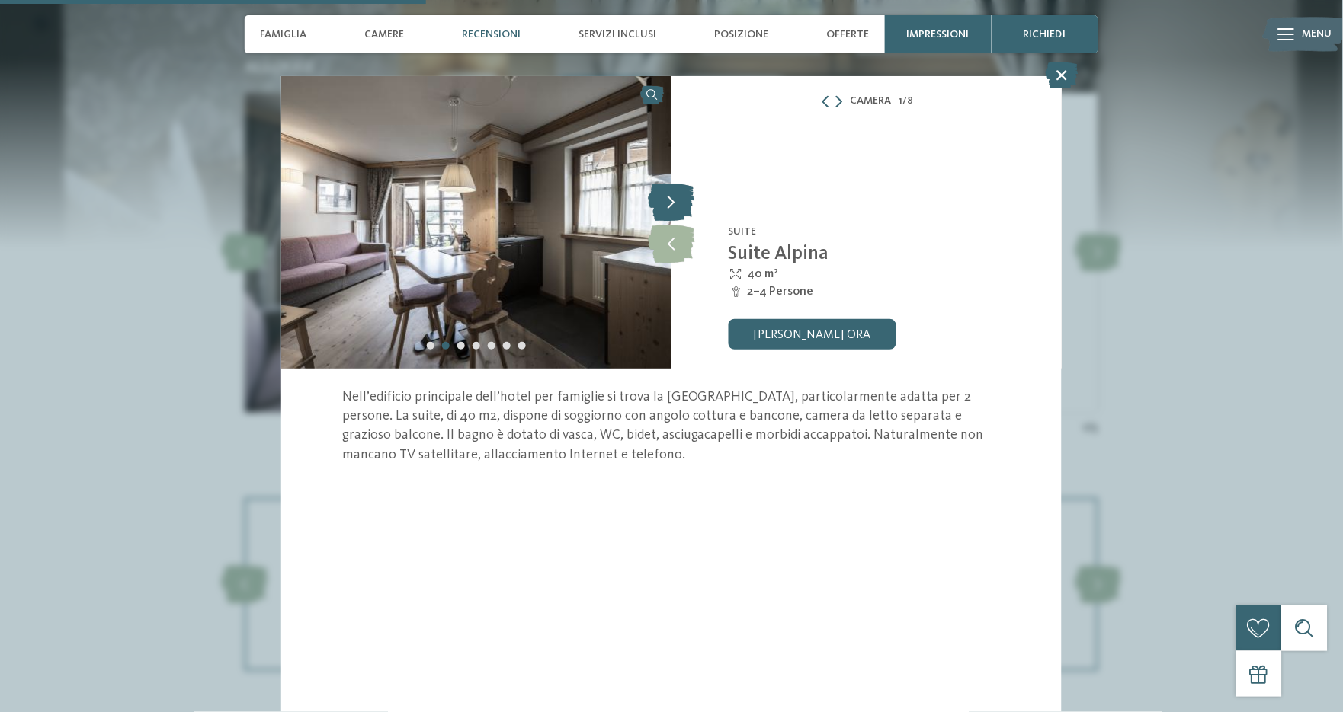
click at [670, 197] on icon at bounding box center [671, 202] width 46 height 38
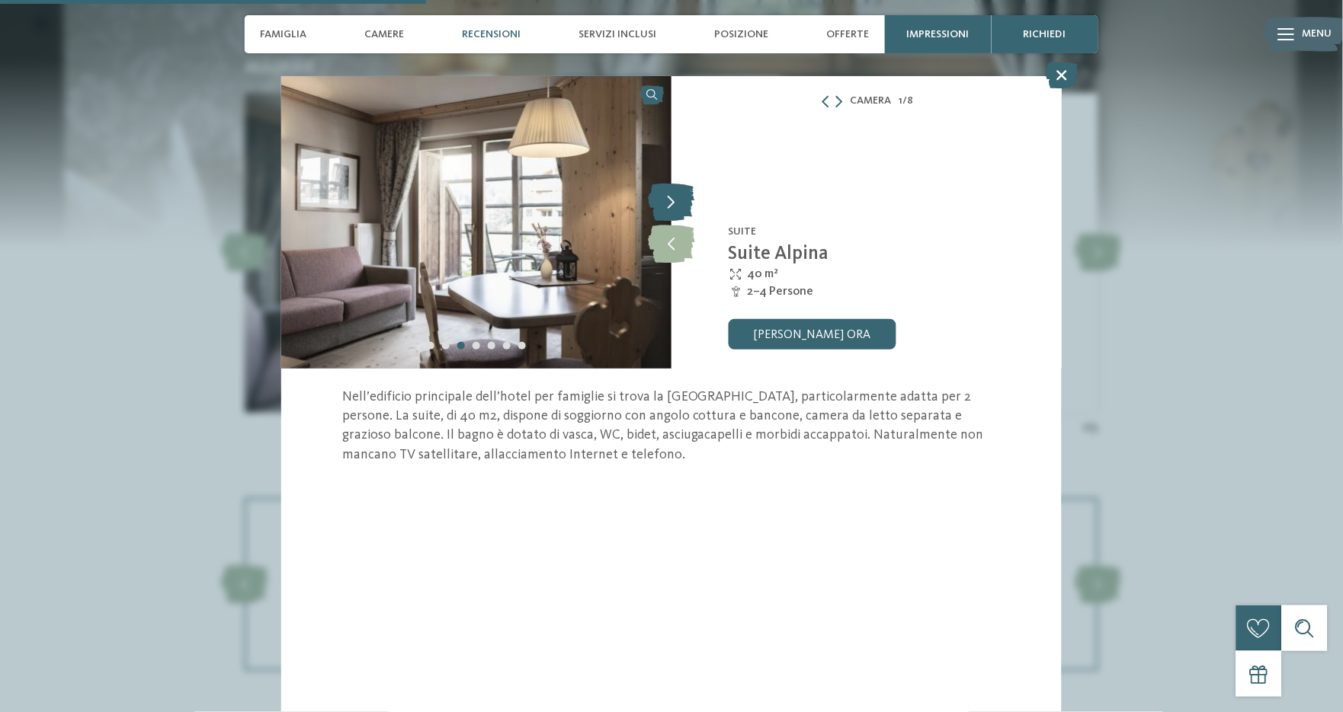
click at [670, 197] on icon at bounding box center [671, 202] width 46 height 38
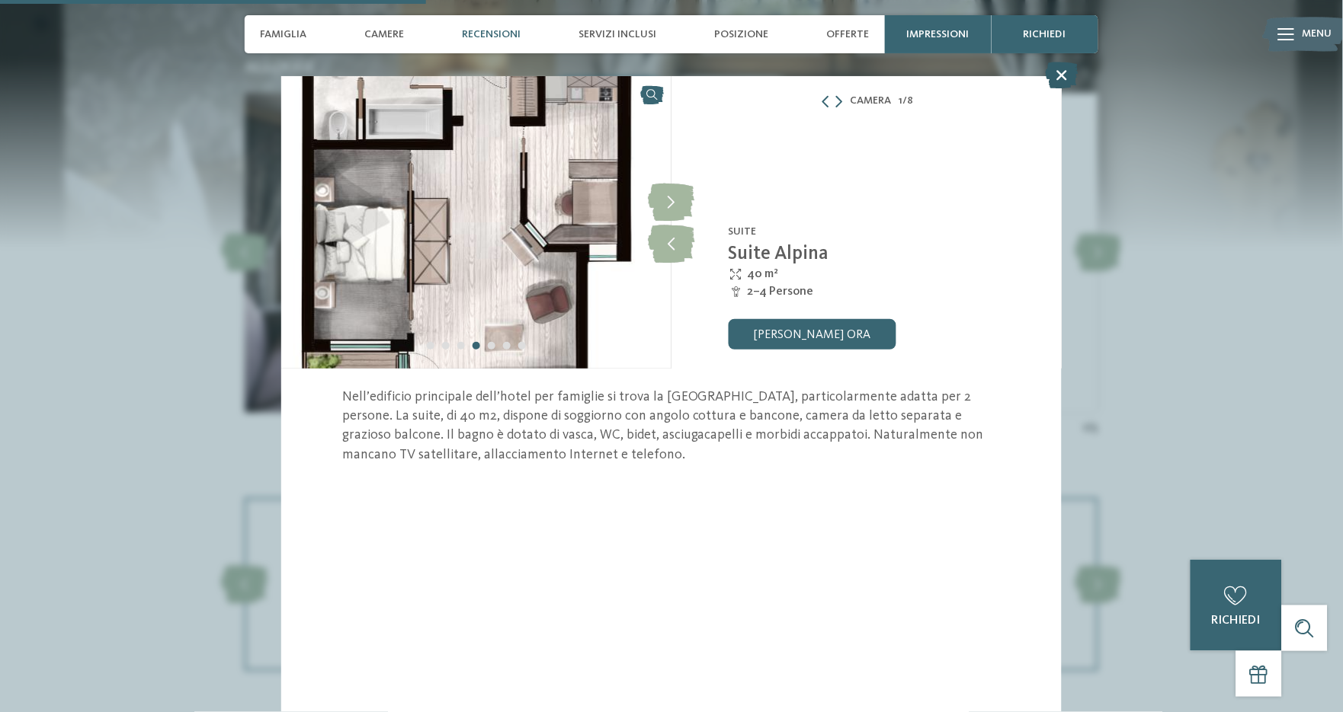
click at [1060, 75] on icon at bounding box center [1061, 75] width 33 height 27
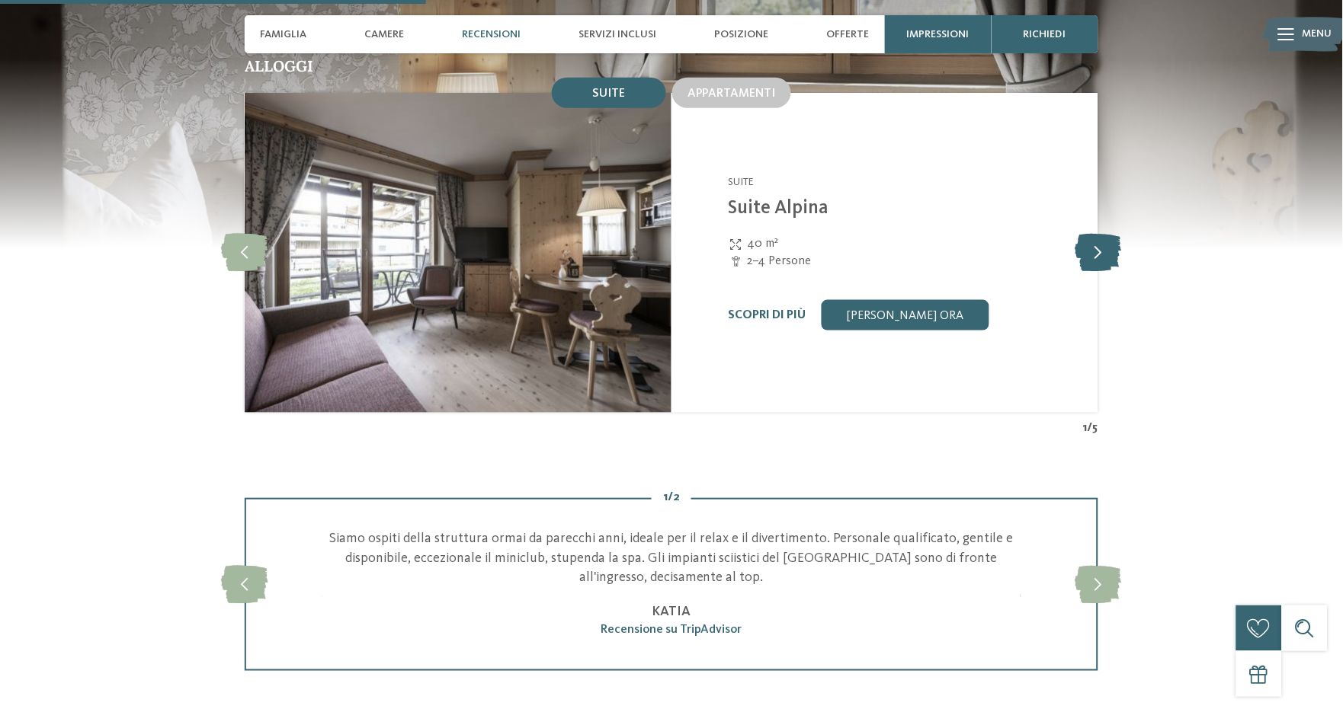
click at [1103, 234] on icon at bounding box center [1098, 253] width 46 height 38
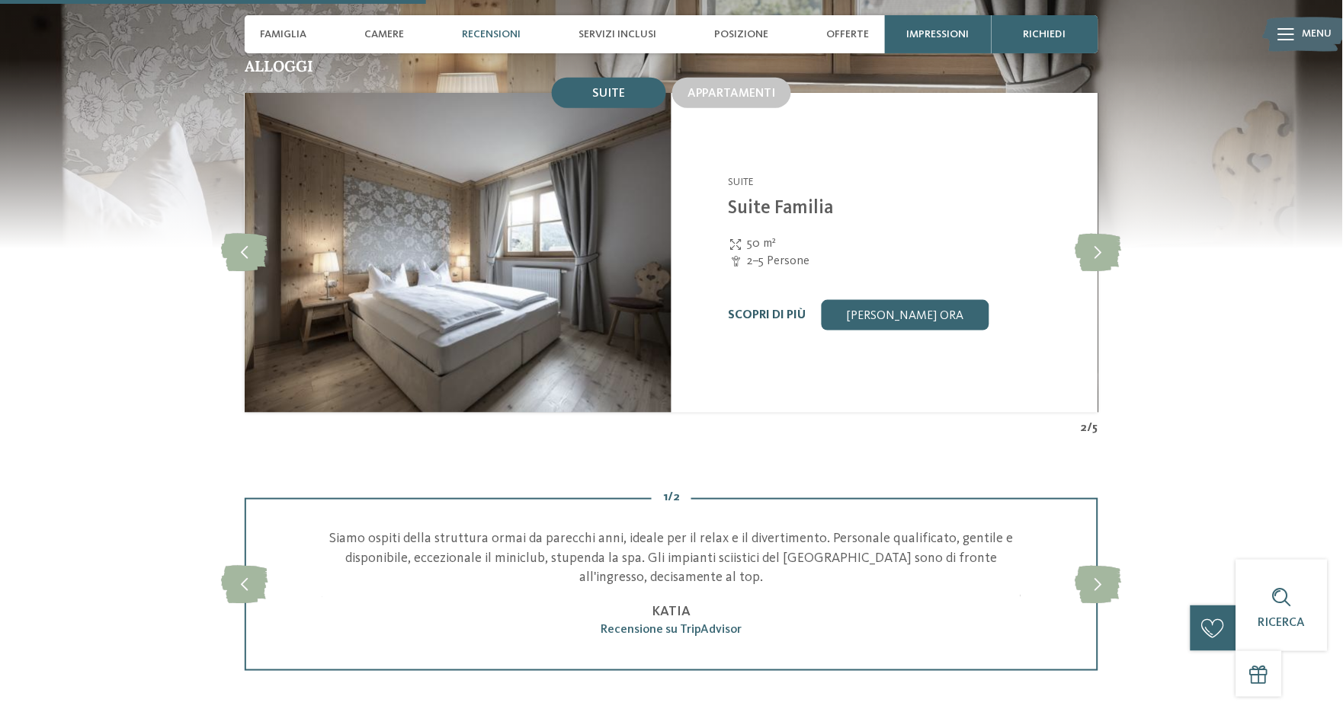
click at [789, 309] on link "Scopri di più" at bounding box center [767, 315] width 78 height 12
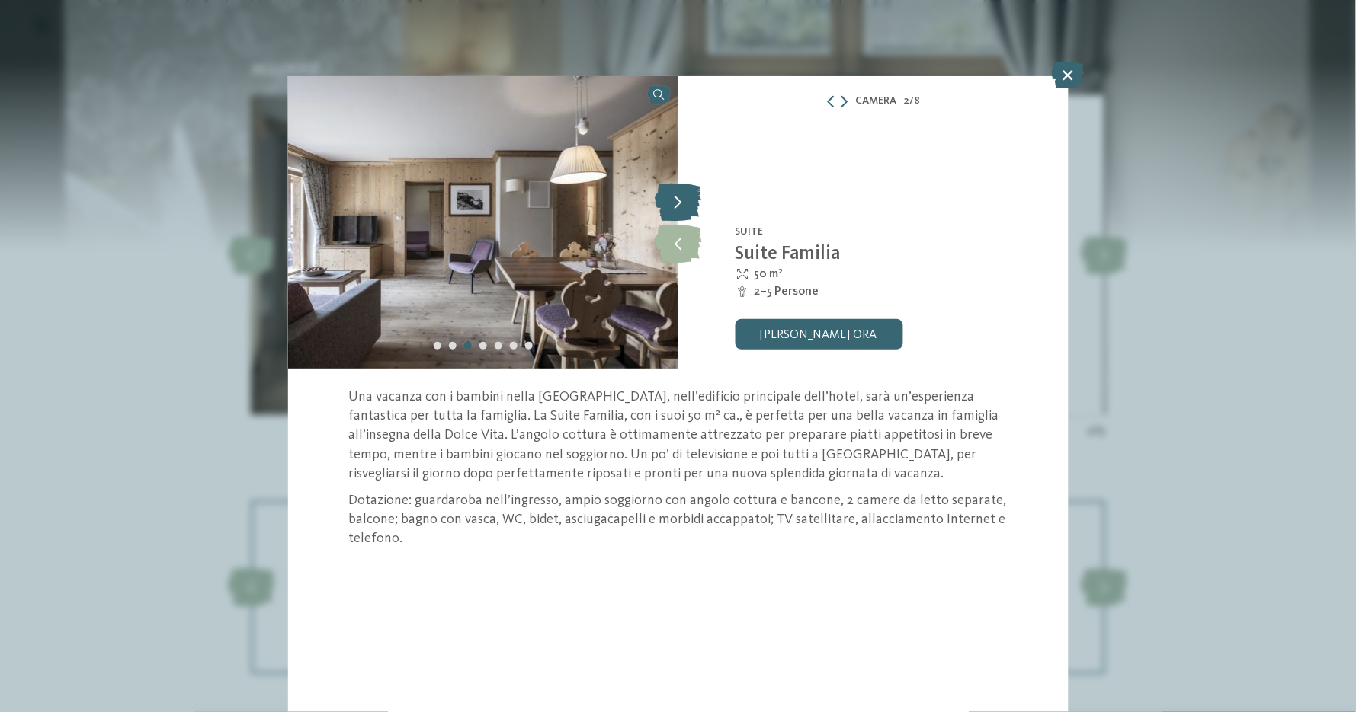
click at [673, 198] on icon at bounding box center [678, 202] width 46 height 38
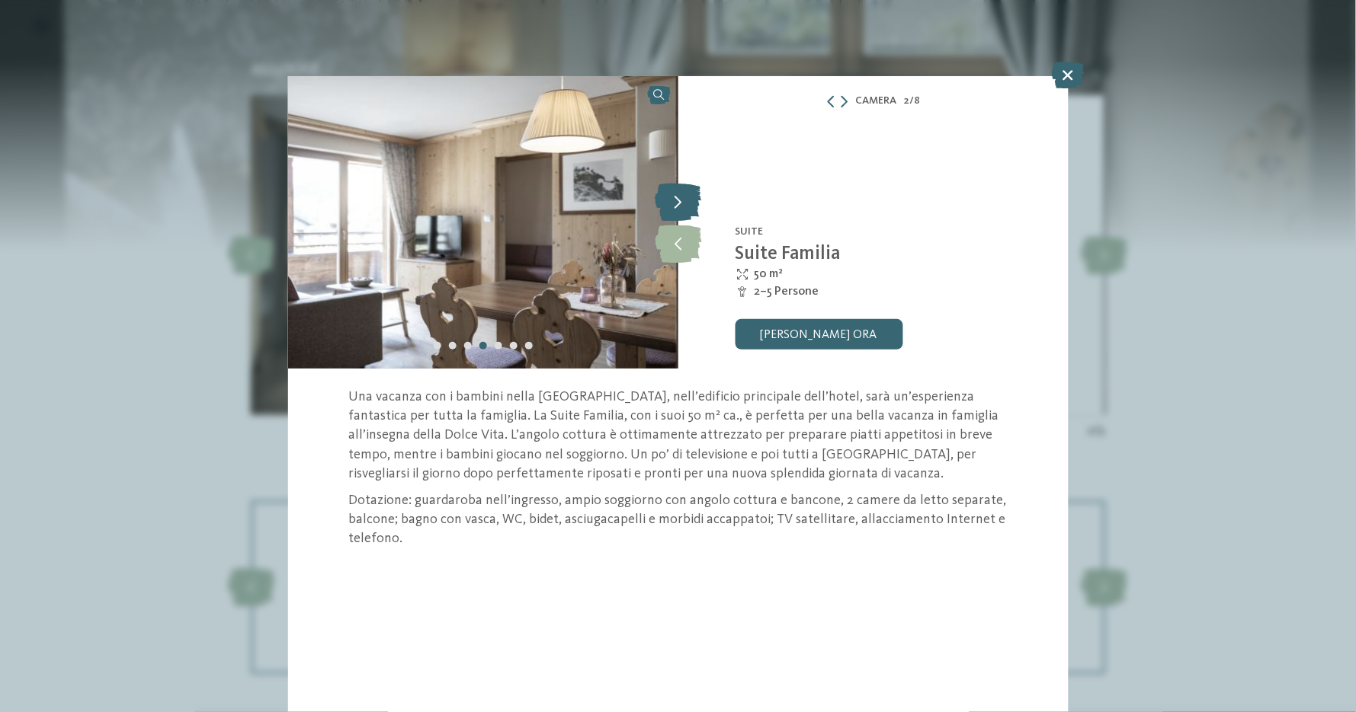
click at [673, 198] on icon at bounding box center [678, 202] width 46 height 38
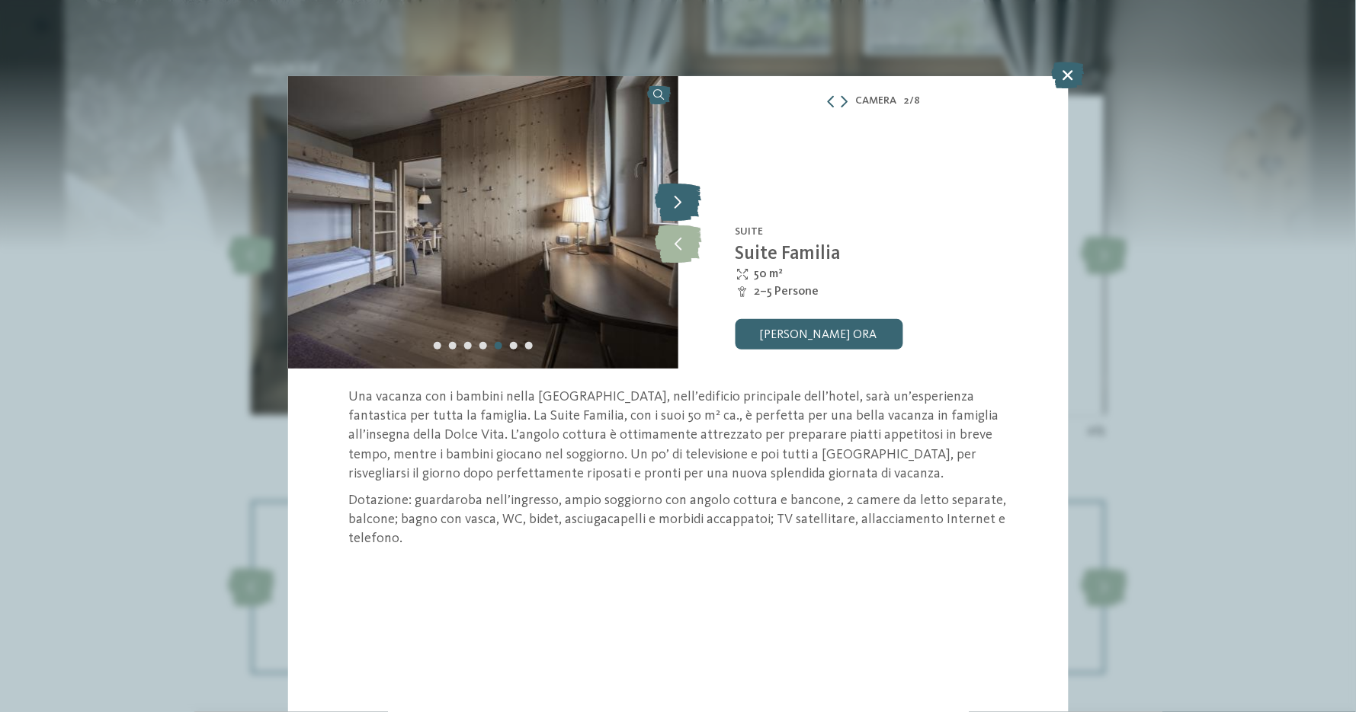
click at [673, 198] on icon at bounding box center [678, 202] width 46 height 38
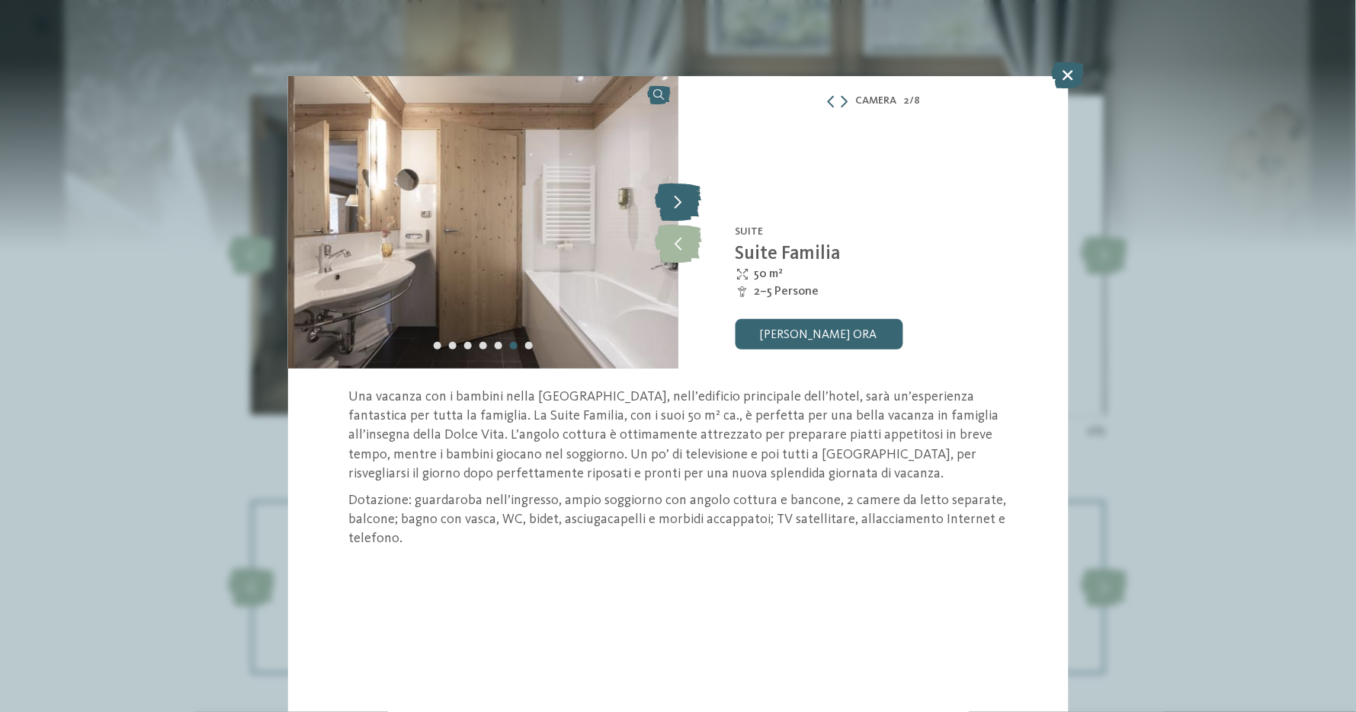
click at [673, 198] on icon at bounding box center [678, 202] width 46 height 38
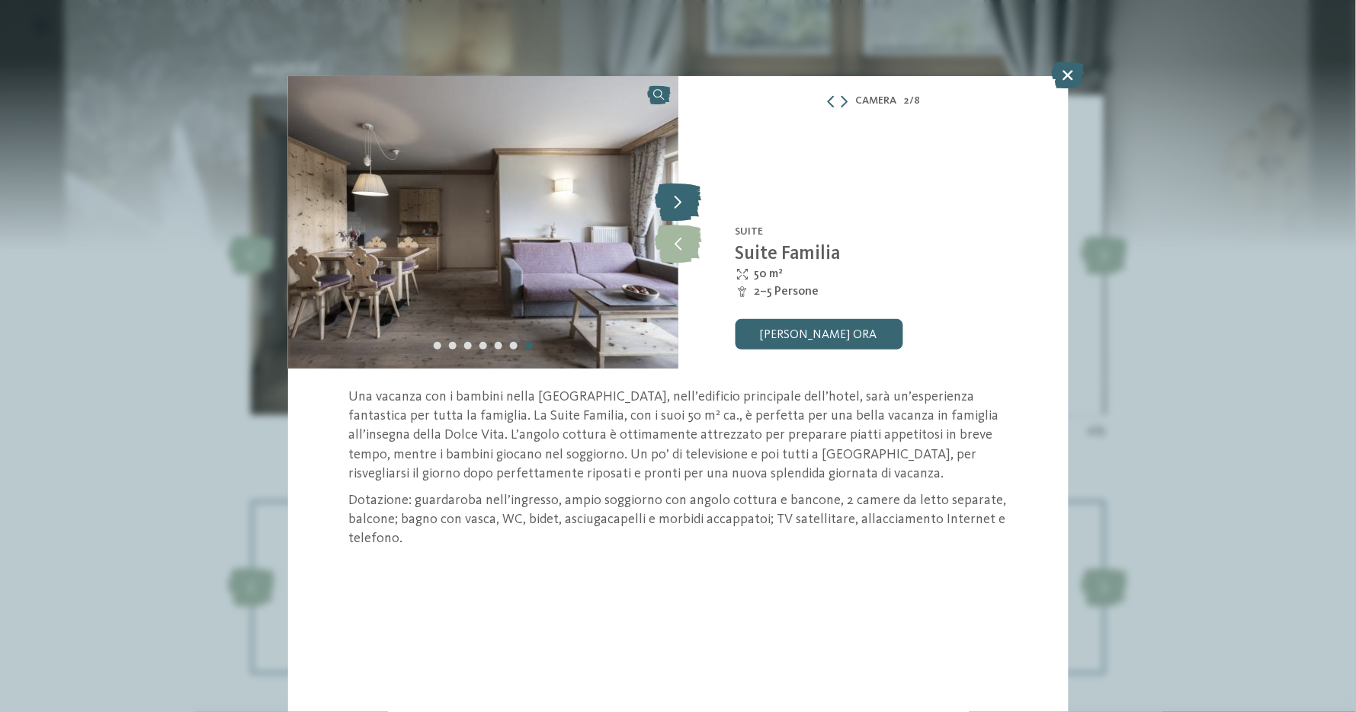
click at [673, 198] on icon at bounding box center [678, 202] width 46 height 38
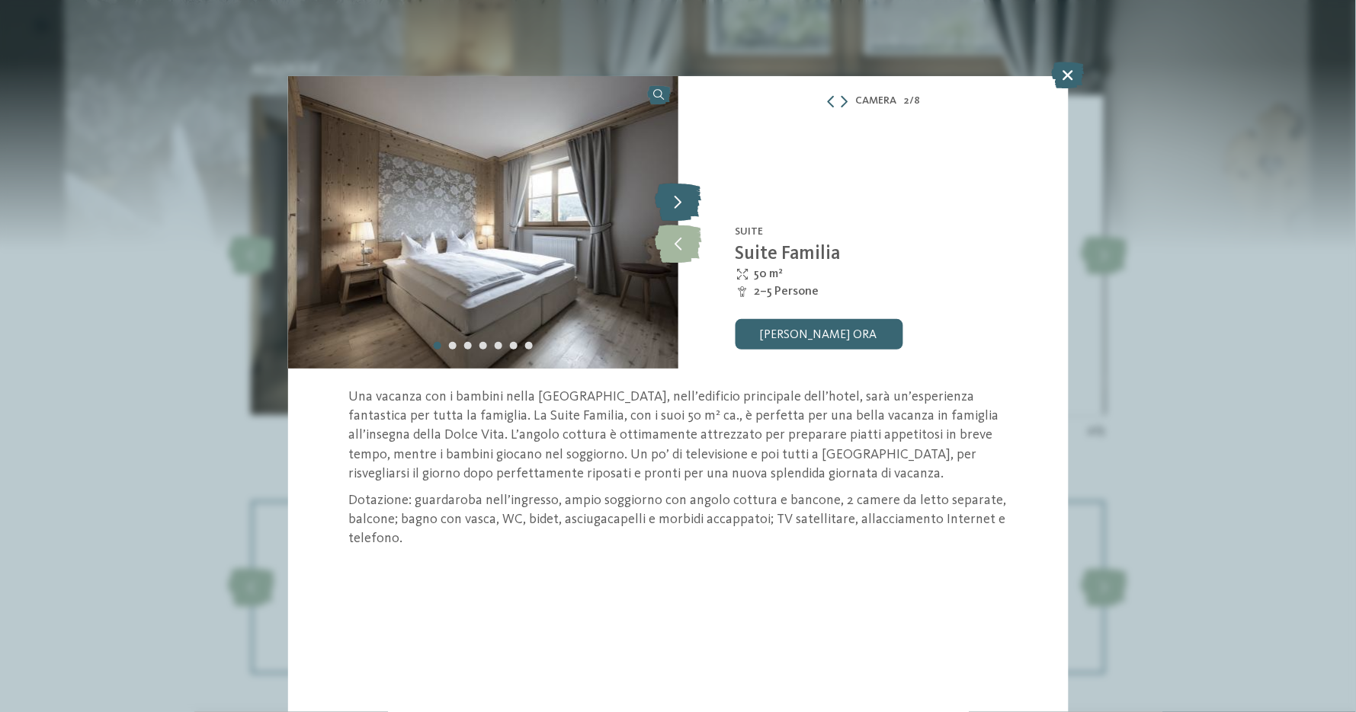
click at [673, 198] on icon at bounding box center [678, 202] width 46 height 38
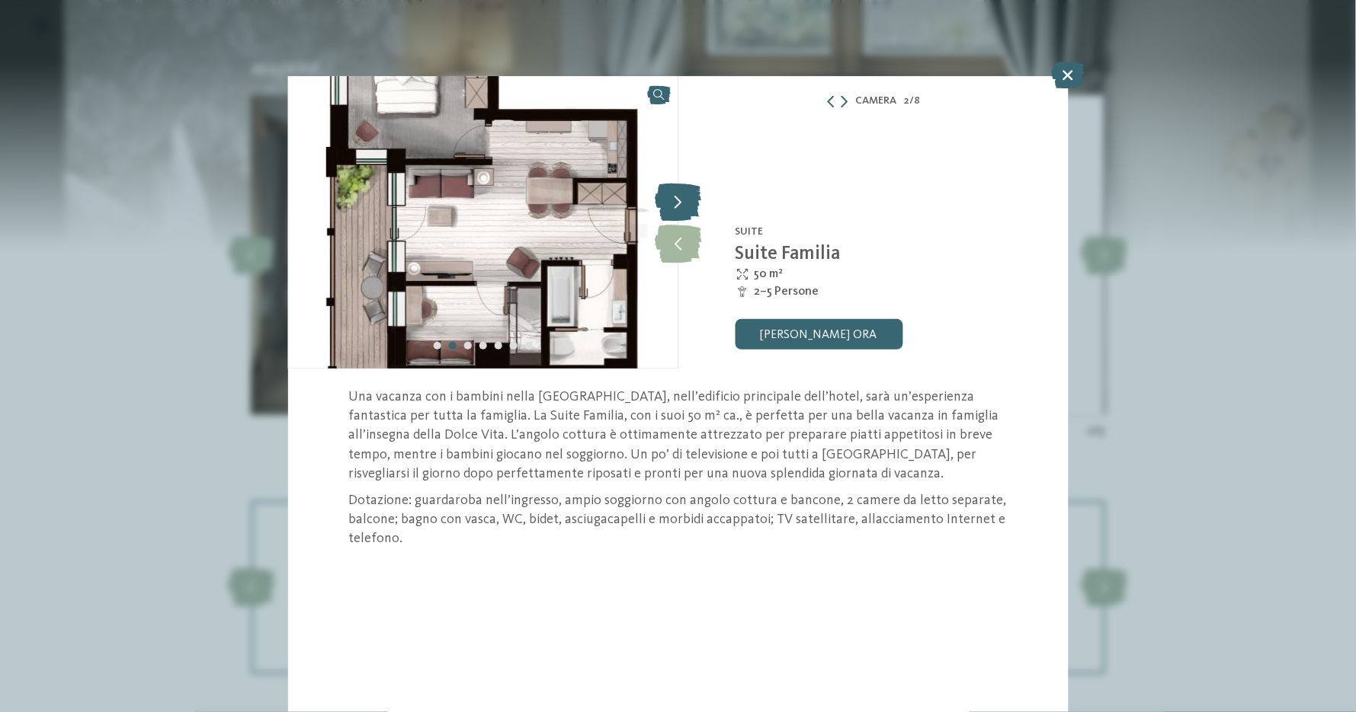
click at [673, 198] on icon at bounding box center [678, 202] width 46 height 38
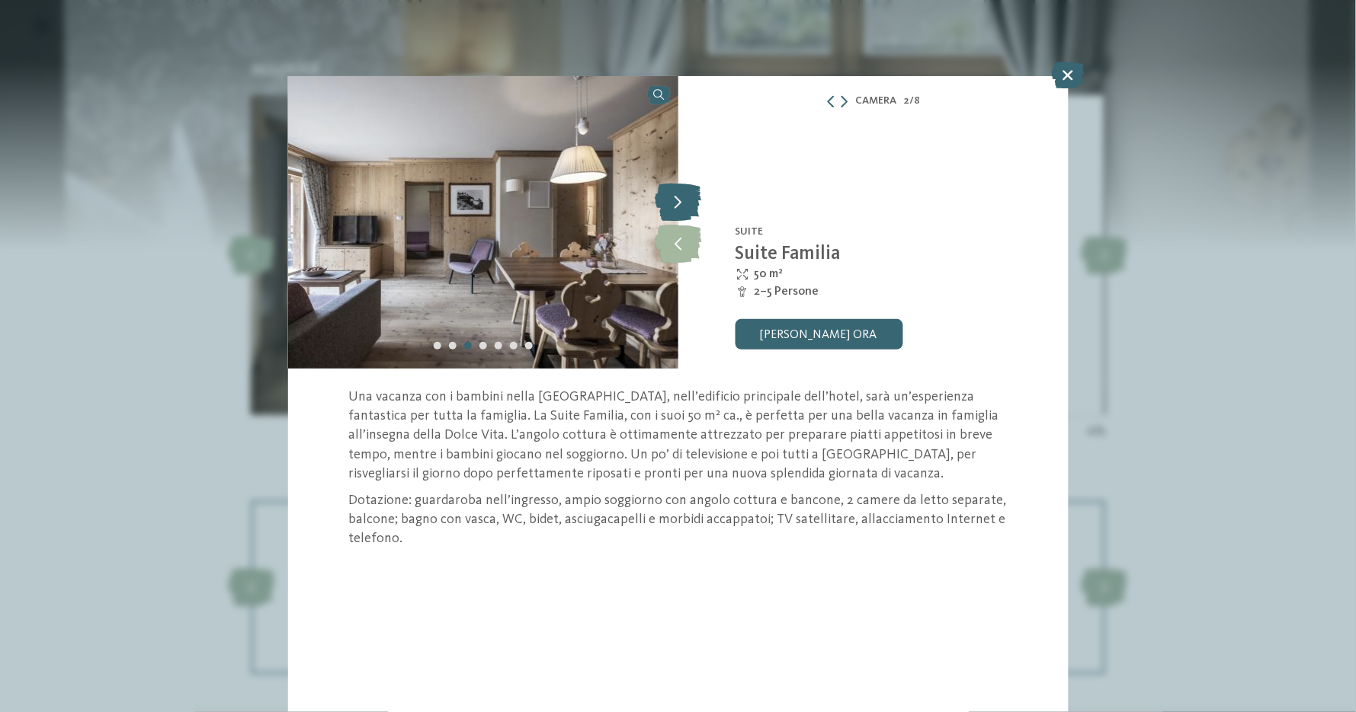
click at [673, 198] on icon at bounding box center [678, 202] width 46 height 38
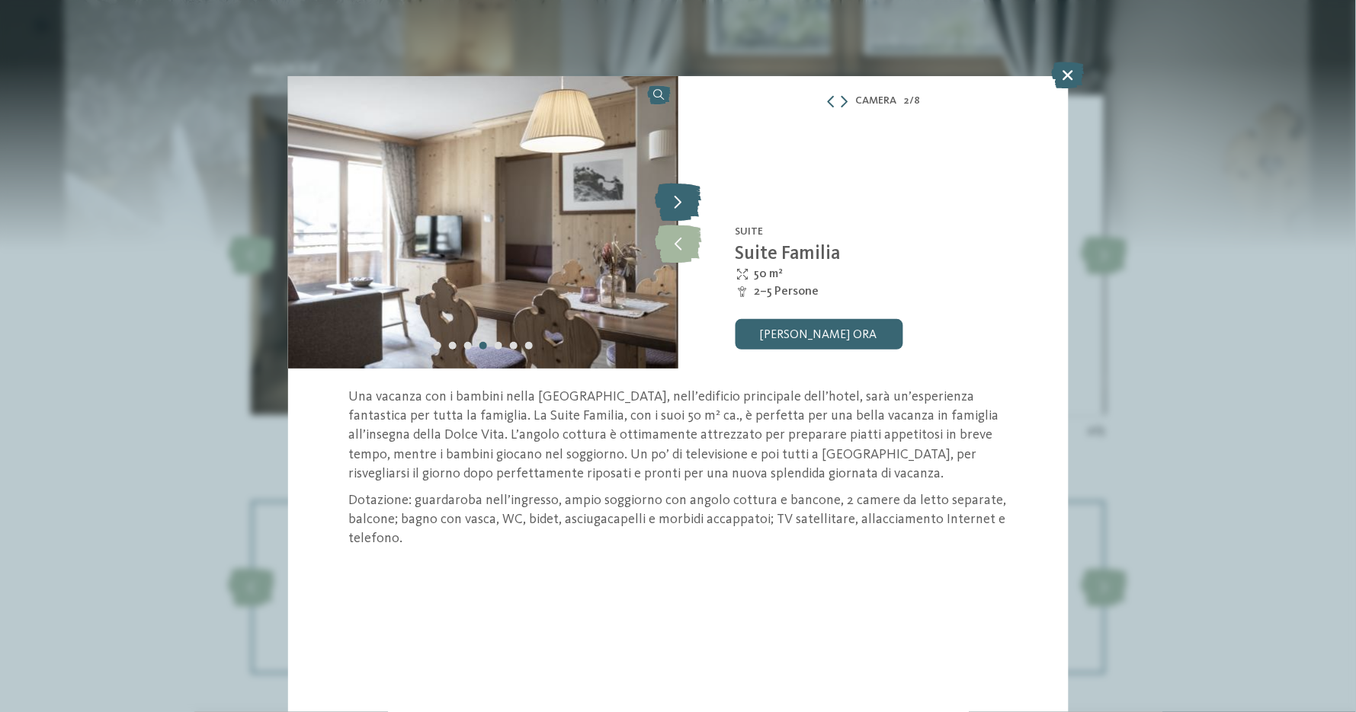
click at [673, 198] on icon at bounding box center [678, 202] width 46 height 38
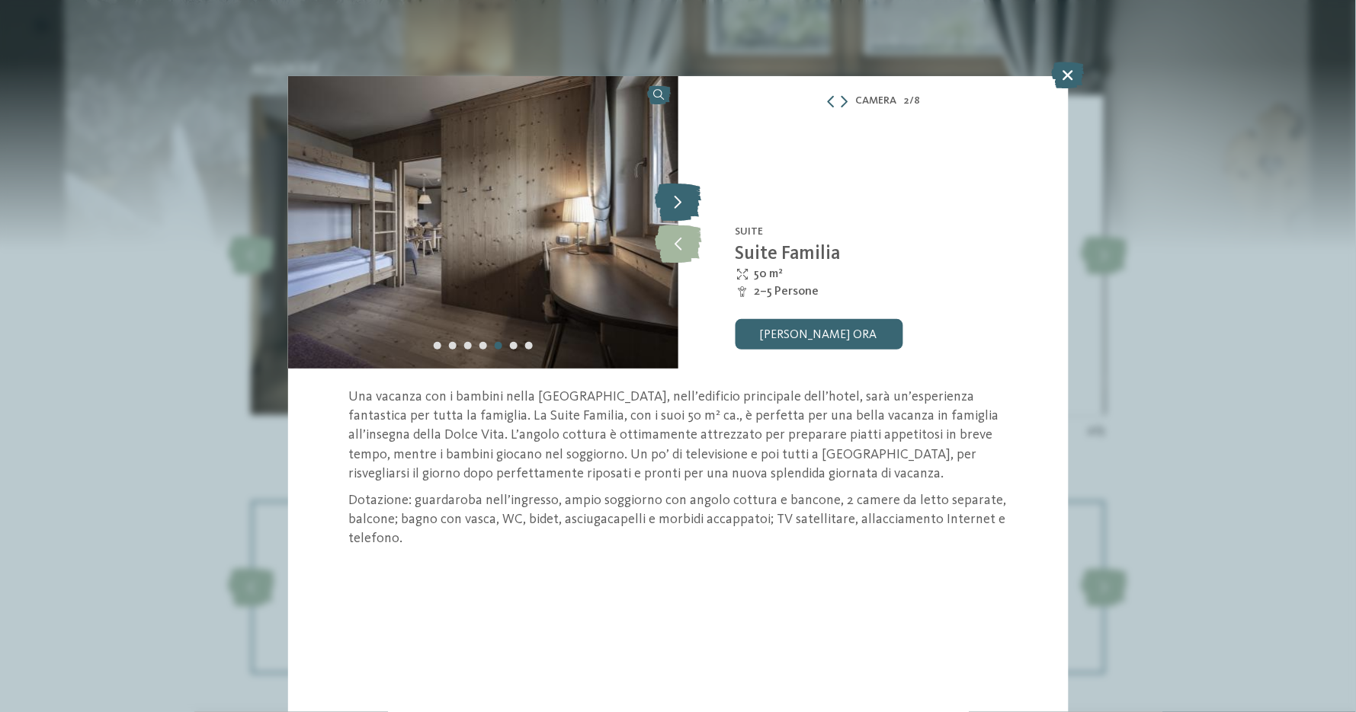
click at [673, 198] on icon at bounding box center [678, 202] width 46 height 38
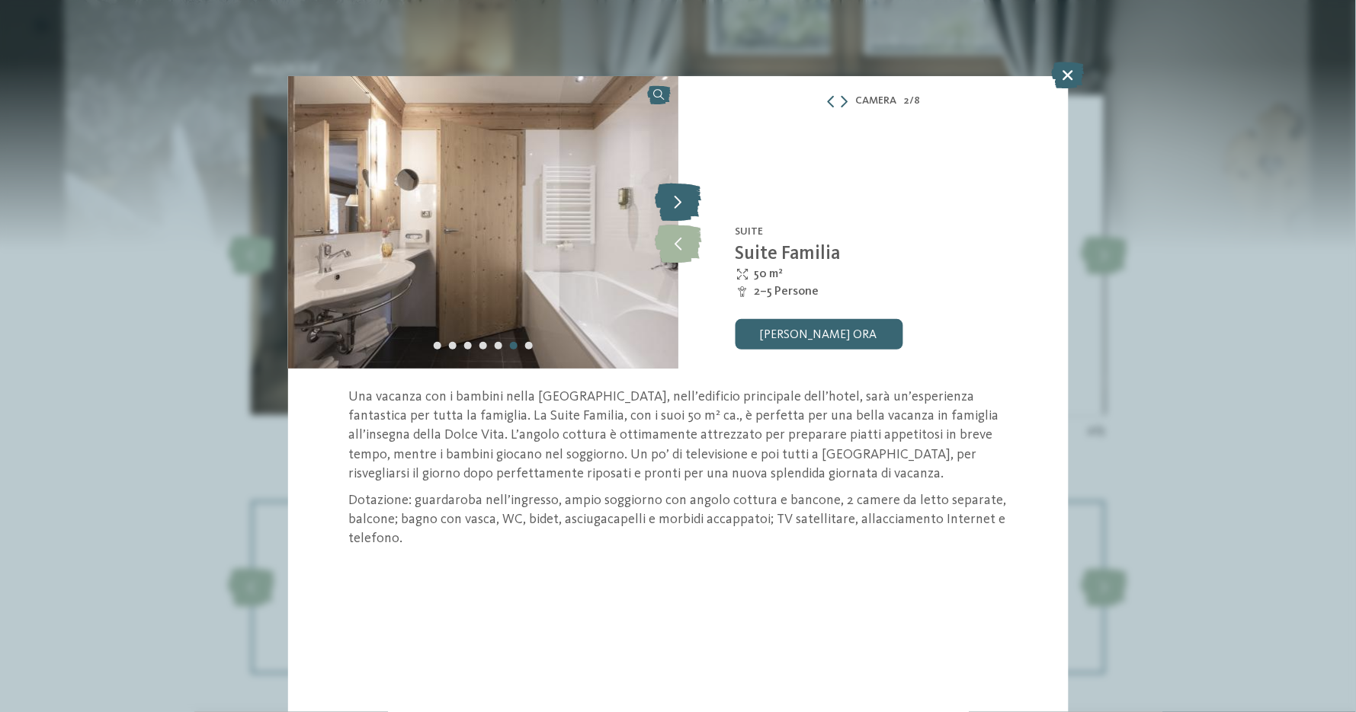
click at [673, 198] on icon at bounding box center [678, 202] width 46 height 38
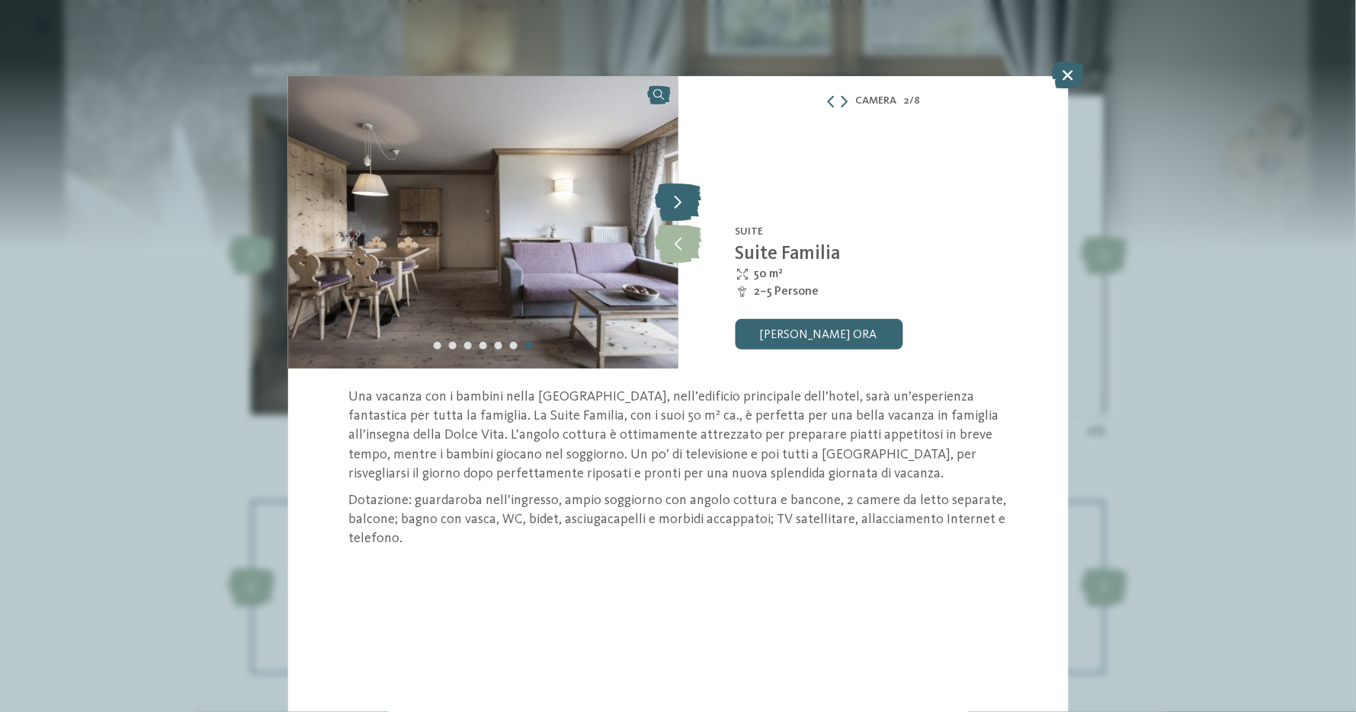
click at [673, 198] on icon at bounding box center [678, 202] width 46 height 38
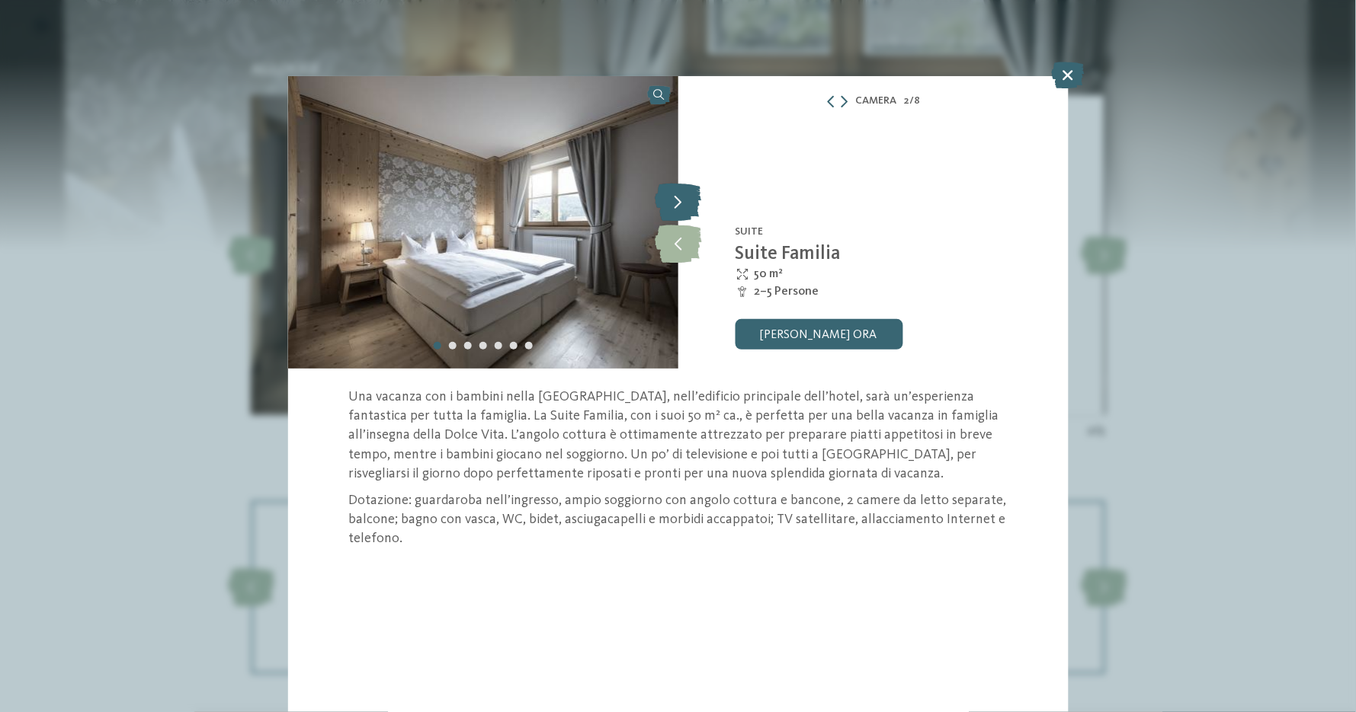
click at [673, 198] on icon at bounding box center [678, 202] width 46 height 38
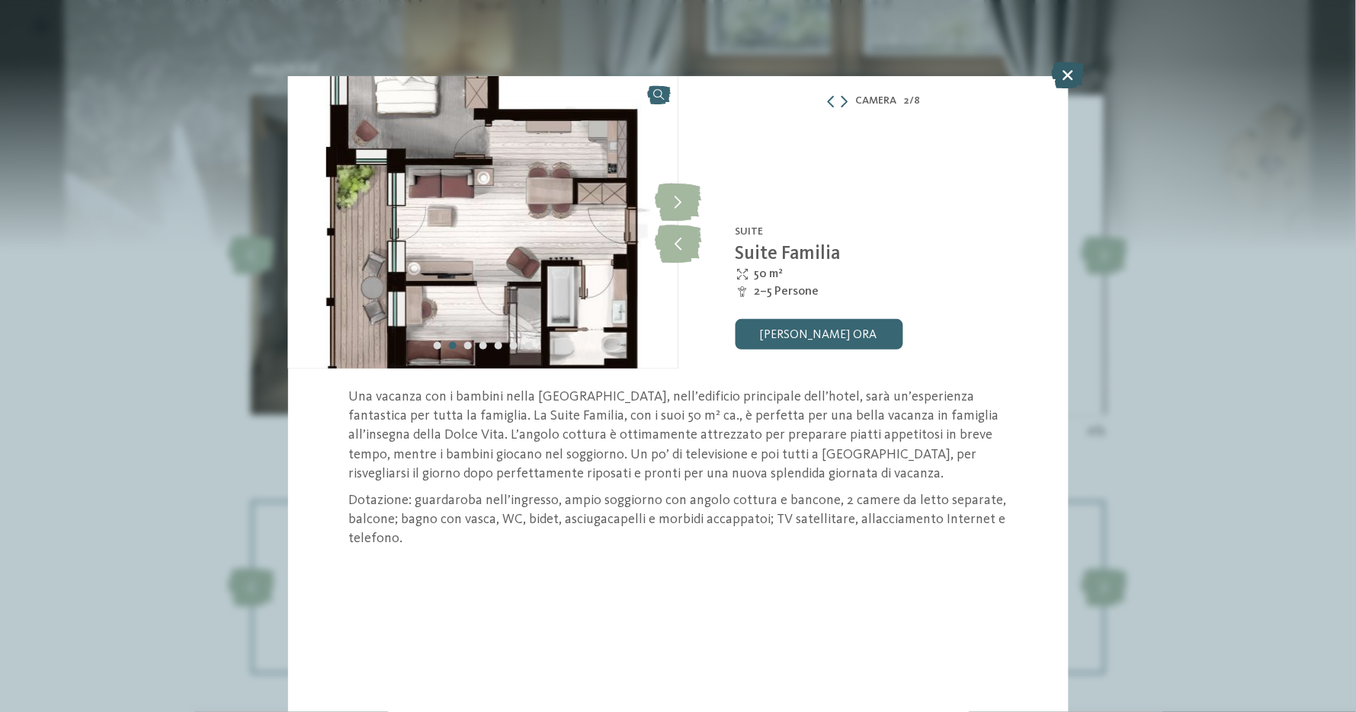
click at [1070, 67] on icon at bounding box center [1067, 75] width 33 height 27
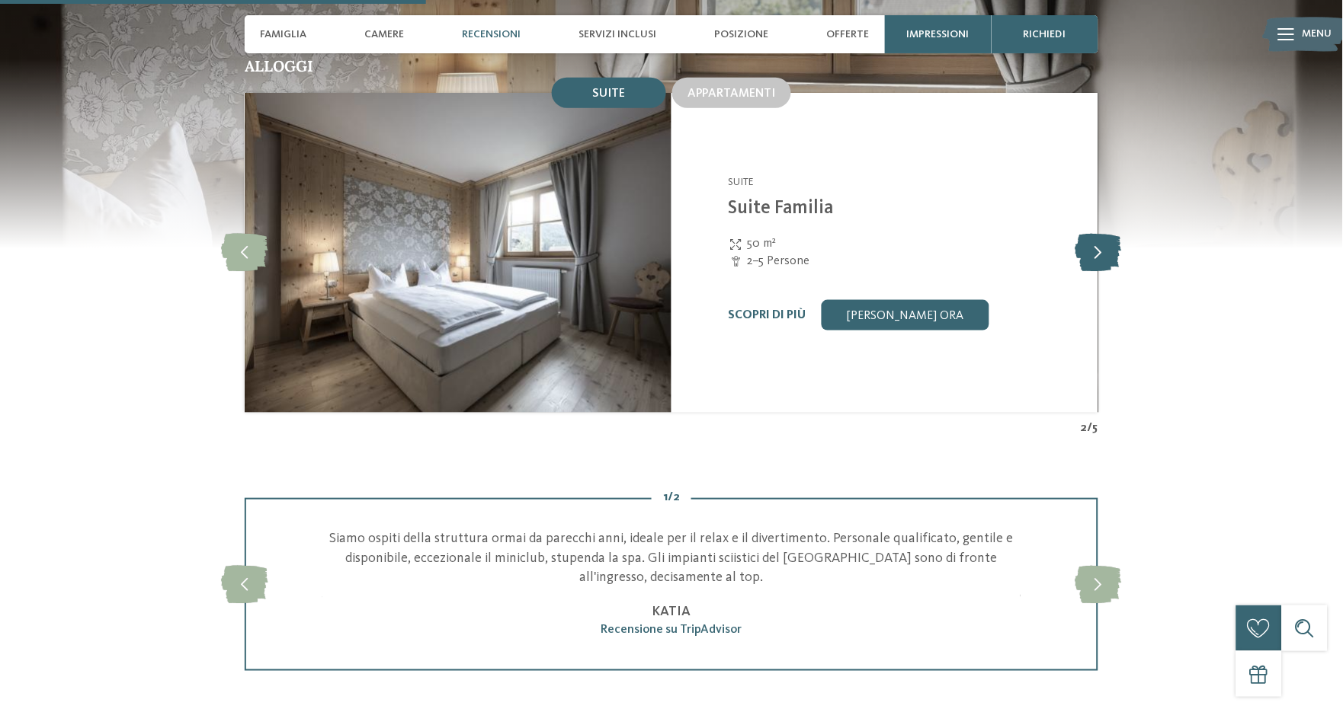
click at [1096, 234] on icon at bounding box center [1098, 253] width 46 height 38
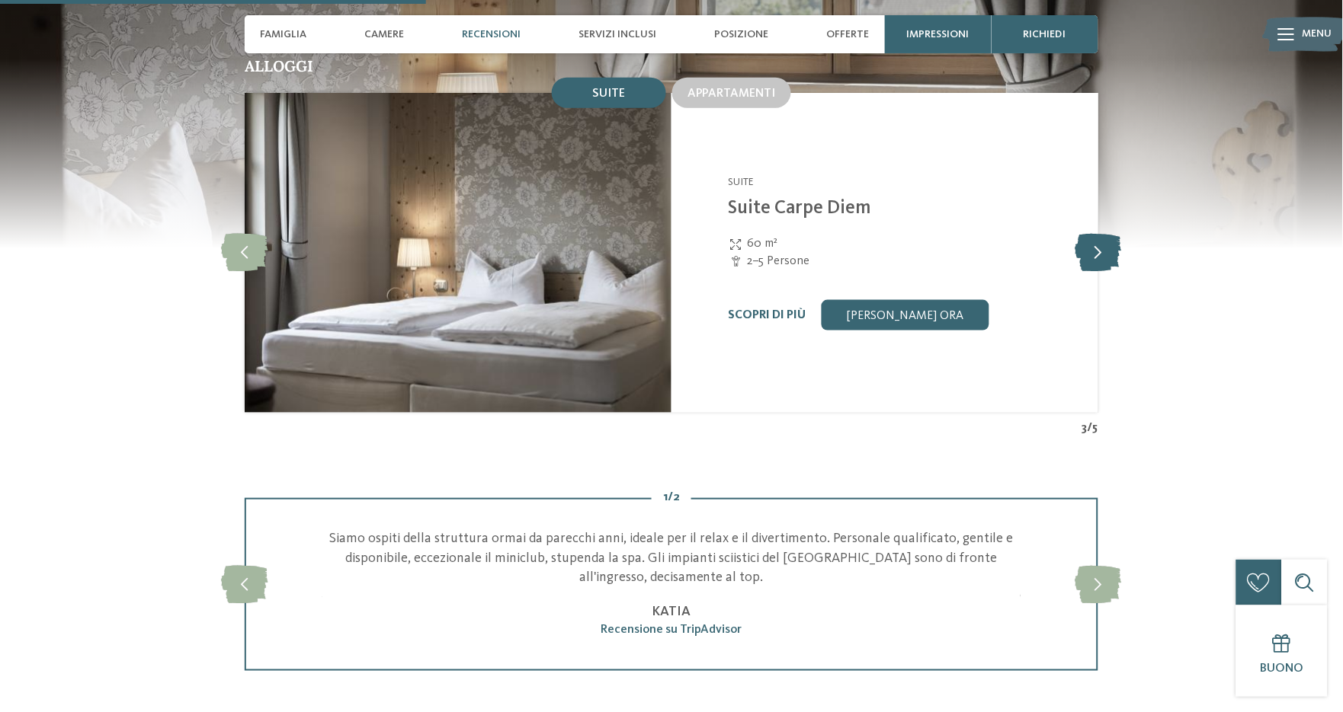
click at [1096, 234] on icon at bounding box center [1098, 253] width 46 height 38
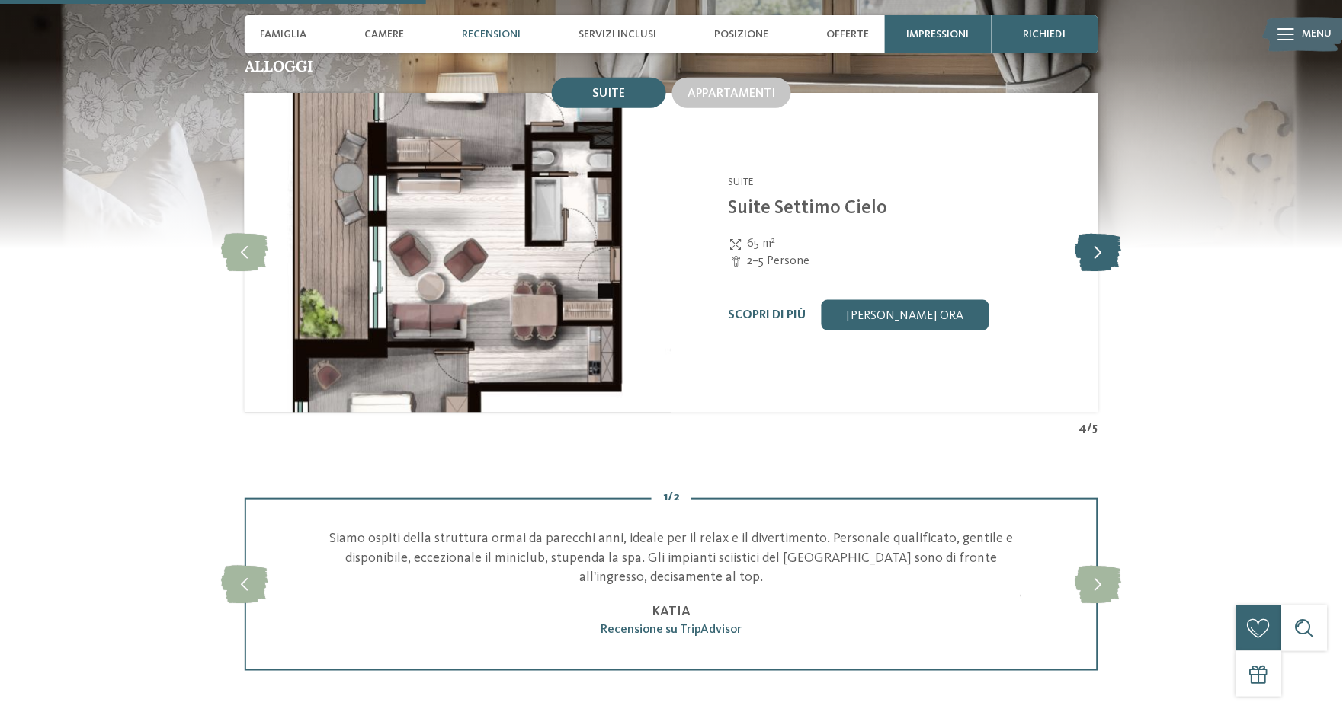
click at [1096, 234] on icon at bounding box center [1098, 253] width 46 height 38
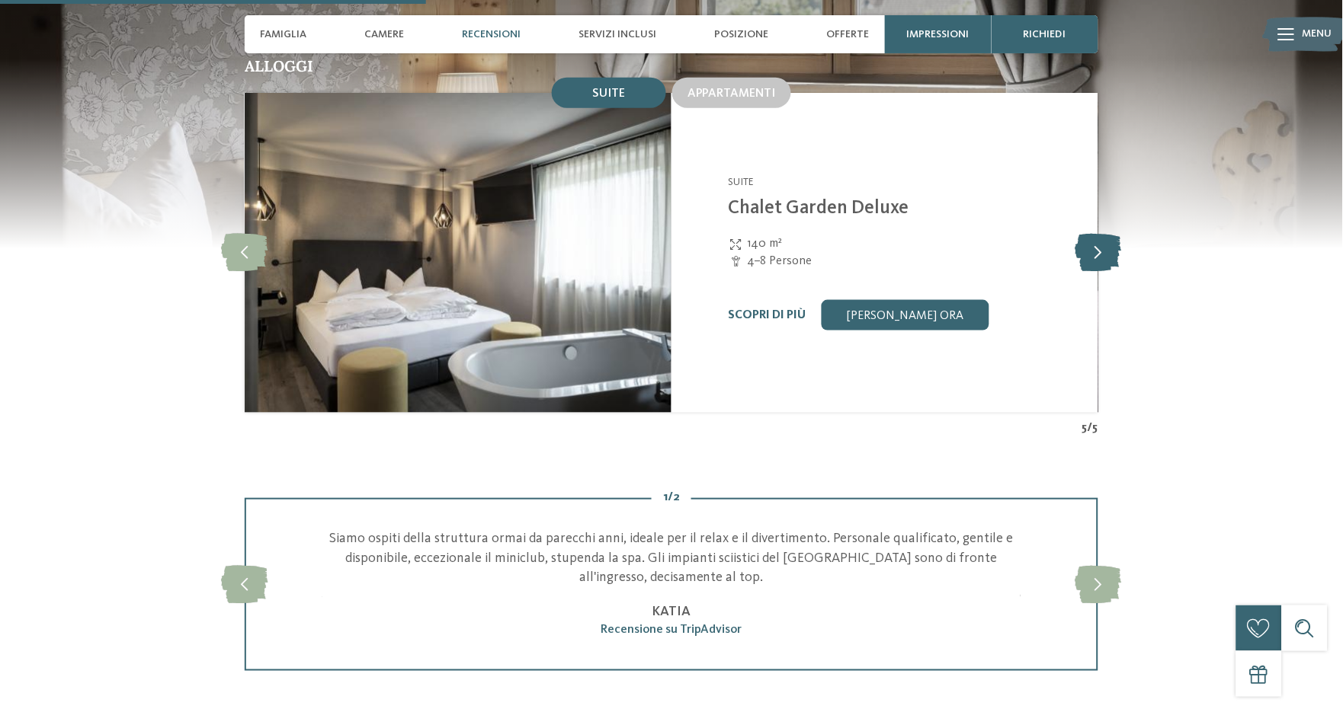
click at [1096, 234] on icon at bounding box center [1098, 253] width 46 height 38
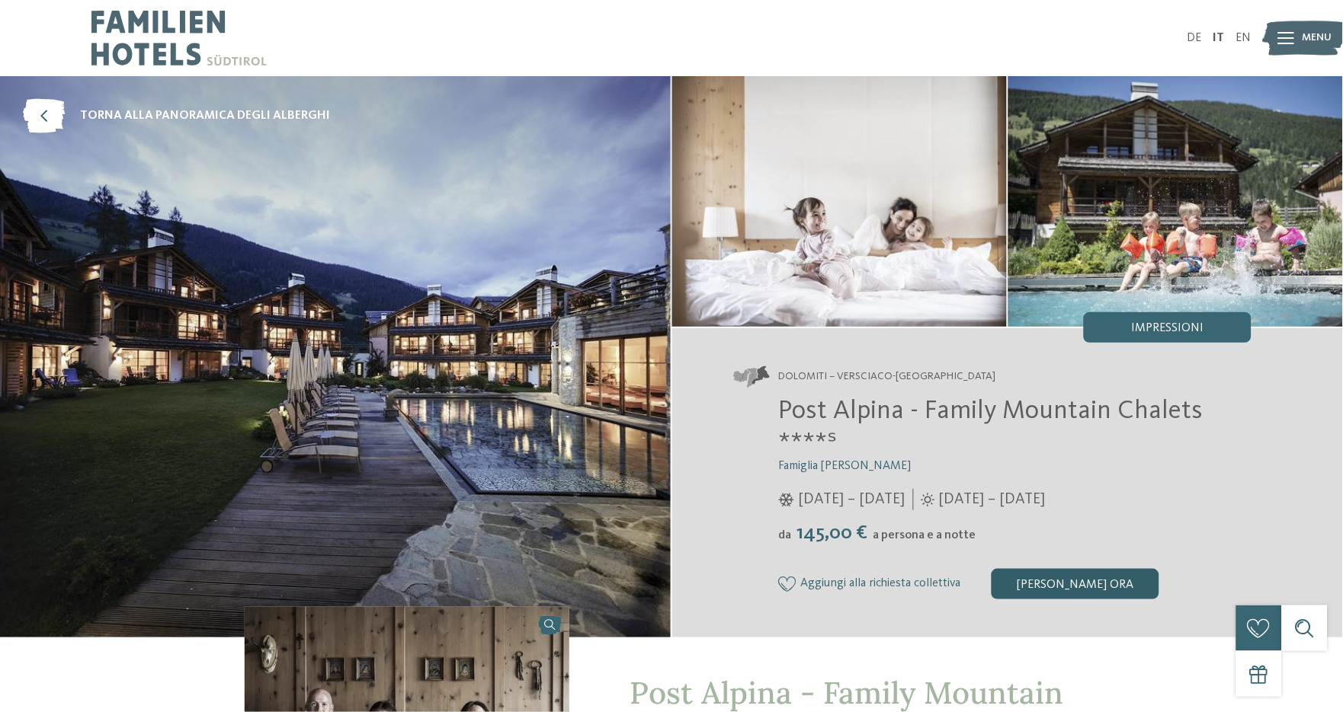
click at [1029, 583] on div "[PERSON_NAME] ora" at bounding box center [1075, 584] width 168 height 30
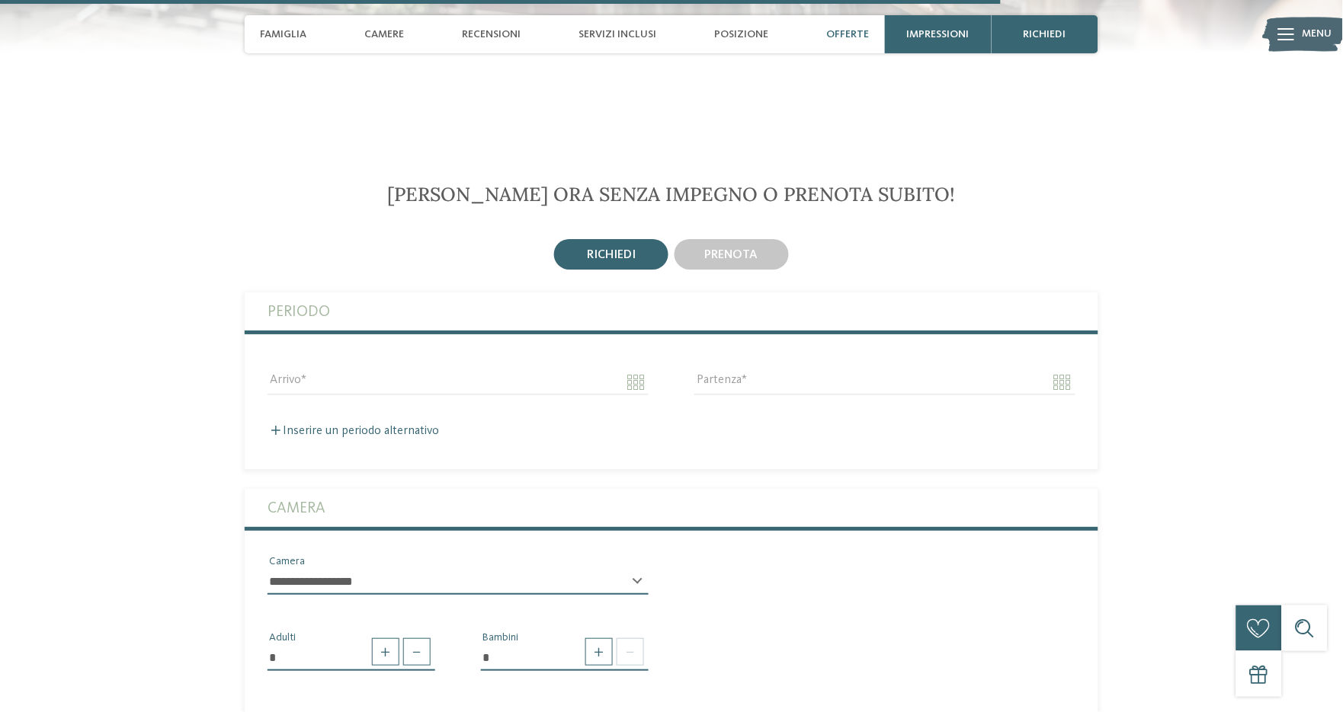
scroll to position [3975, 0]
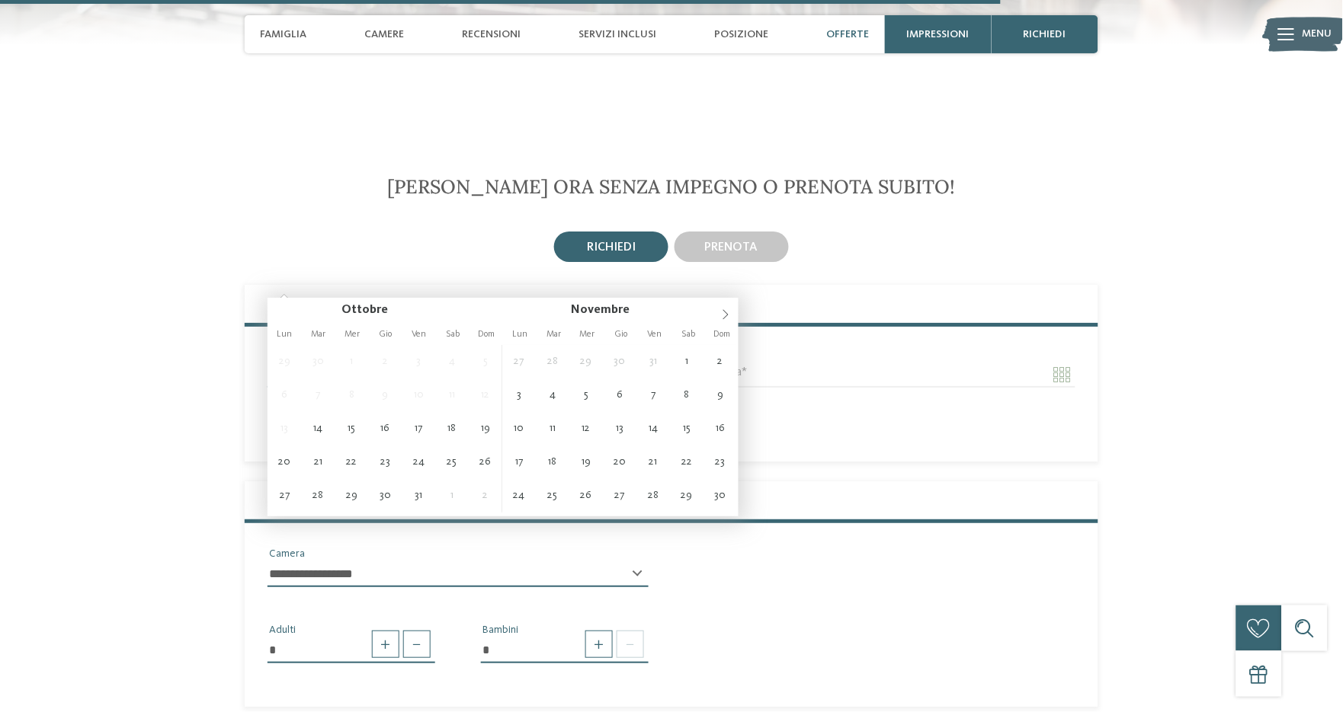
click at [356, 362] on input "Arrivo" at bounding box center [457, 375] width 381 height 26
click at [725, 318] on span at bounding box center [725, 311] width 26 height 26
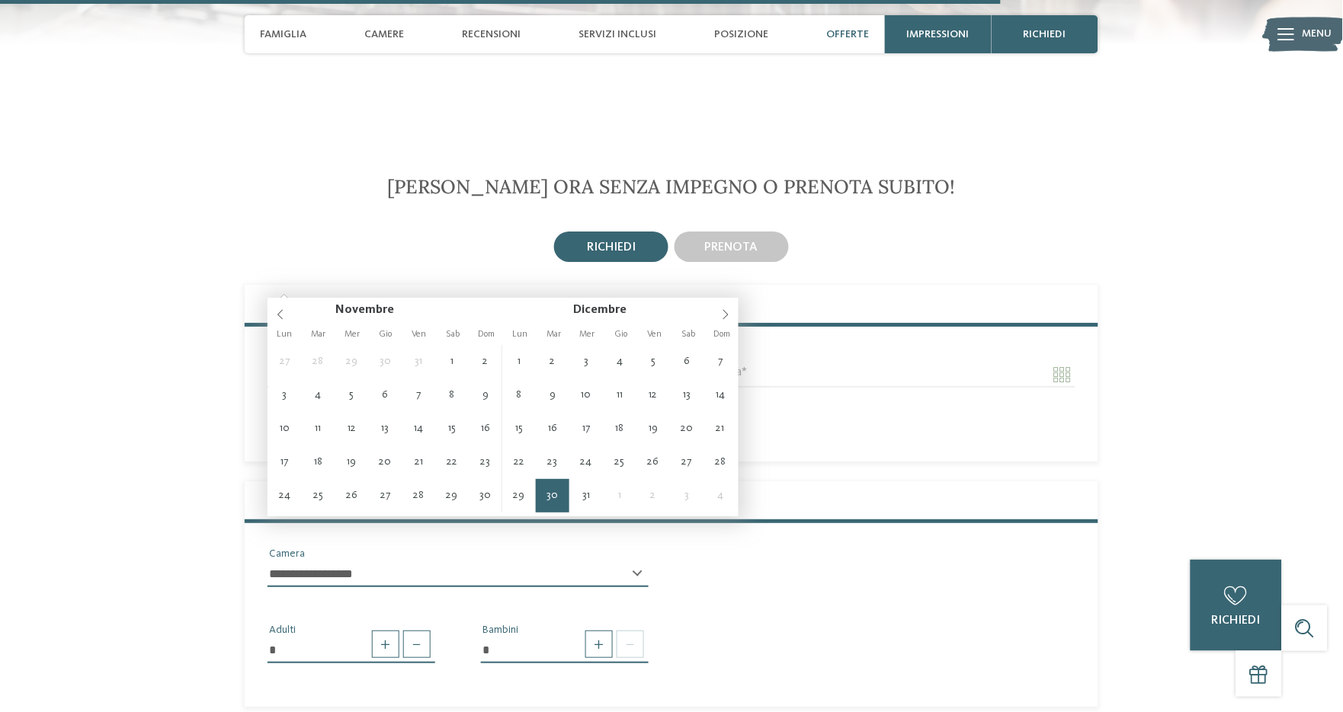
type input "**********"
type input "****"
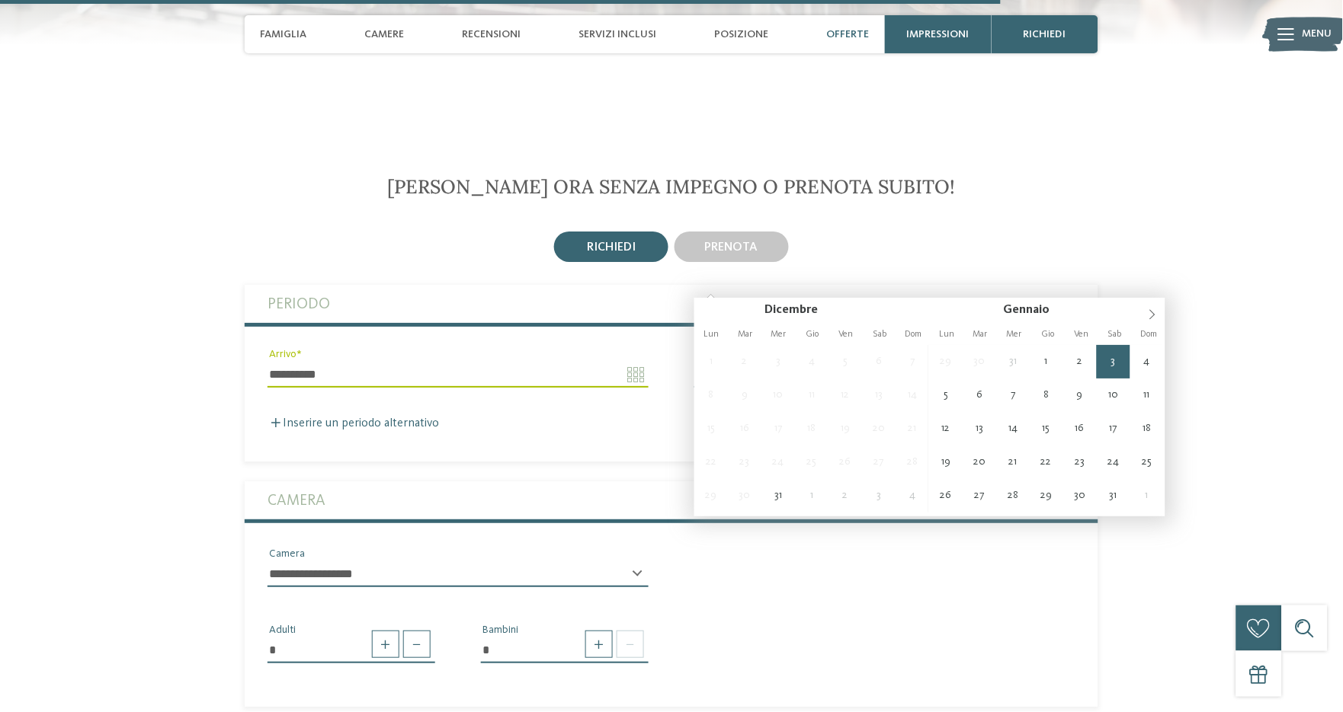
type input "**********"
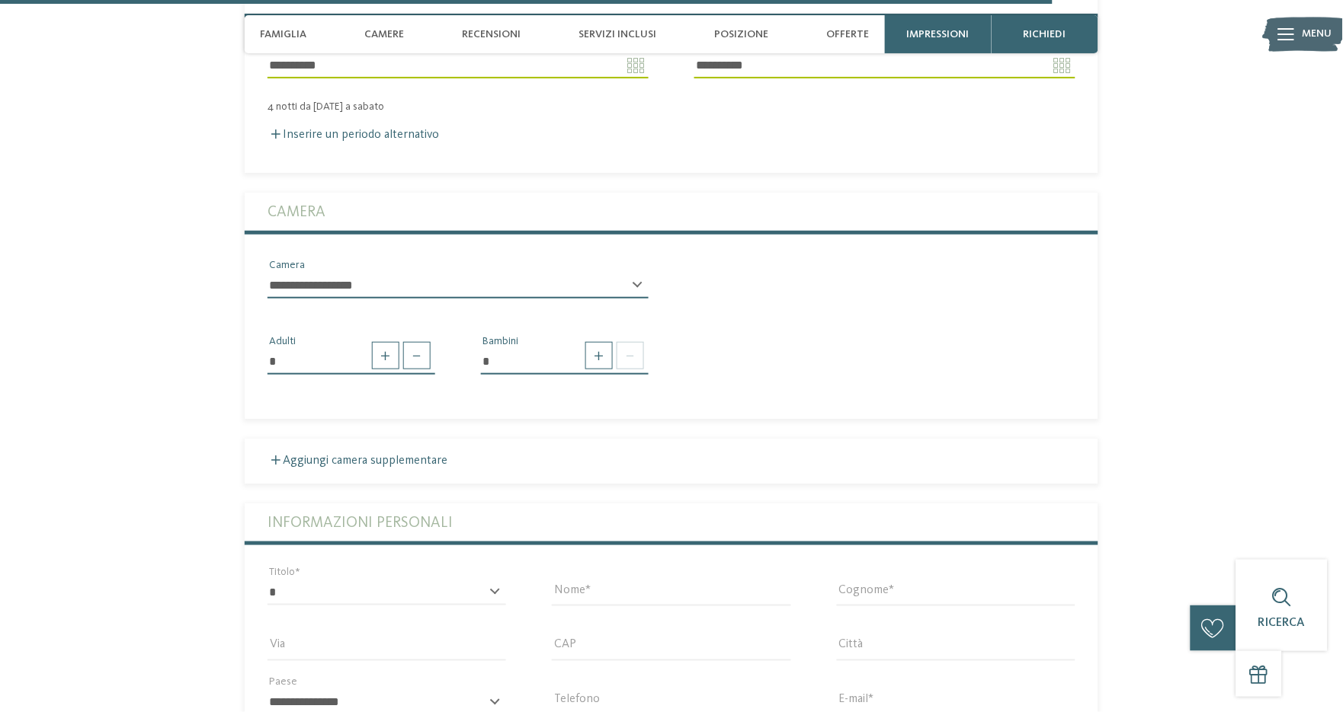
scroll to position [4314, 0]
